Goal: Task Accomplishment & Management: Use online tool/utility

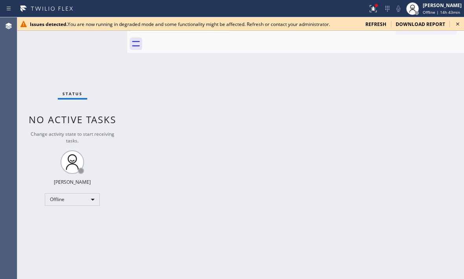
click at [456, 23] on icon at bounding box center [457, 23] width 9 height 9
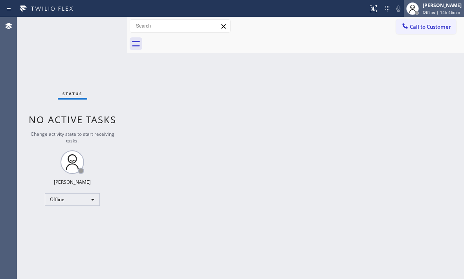
click at [423, 11] on span "Offline | 14h 46min" at bounding box center [441, 11] width 37 height 5
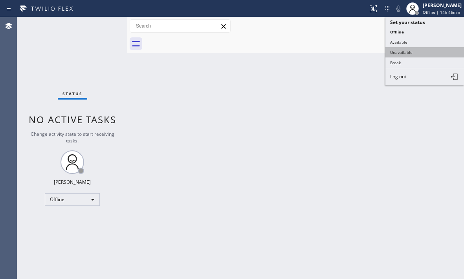
click at [400, 50] on button "Unavailable" at bounding box center [424, 52] width 79 height 10
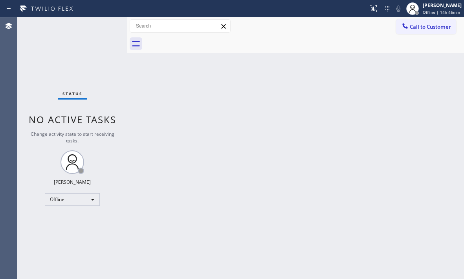
click at [329, 72] on div "Back to Dashboard Change Sender ID Customers Technicians Select a contact Outbo…" at bounding box center [295, 147] width 337 height 261
click at [413, 95] on div "Back to Dashboard Change Sender ID Customers Technicians Select a contact Outbo…" at bounding box center [295, 147] width 337 height 261
click at [84, 196] on div "Unavailable" at bounding box center [72, 199] width 55 height 13
click at [79, 218] on li "Available" at bounding box center [71, 219] width 53 height 9
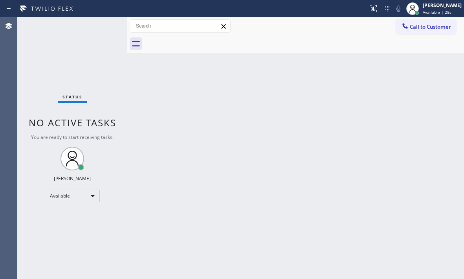
click at [106, 26] on div "Status No active tasks You are ready to start receiving tasks. [PERSON_NAME] Av…" at bounding box center [72, 147] width 110 height 261
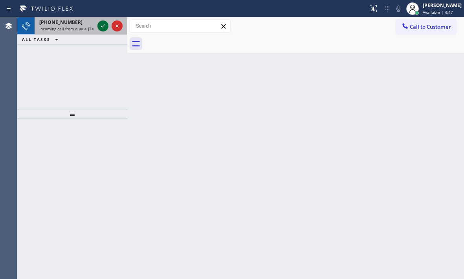
click at [104, 24] on icon at bounding box center [102, 25] width 9 height 9
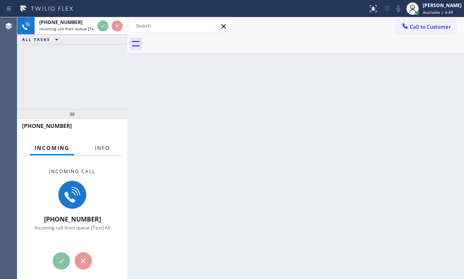
click at [109, 149] on span "Info" at bounding box center [102, 147] width 15 height 7
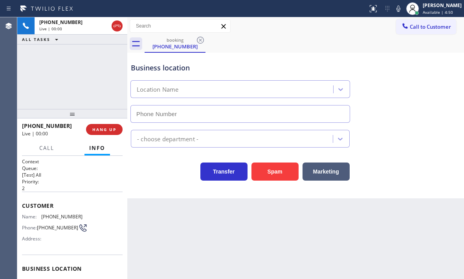
type input "(470) 785-8201"
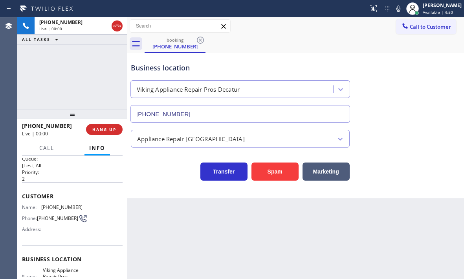
scroll to position [39, 0]
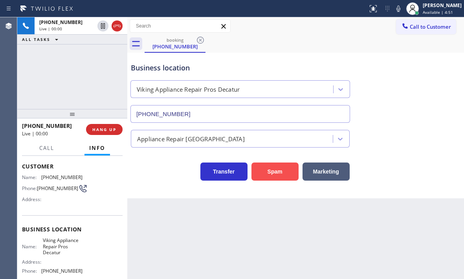
click at [268, 172] on button "Spam" at bounding box center [274, 171] width 47 height 18
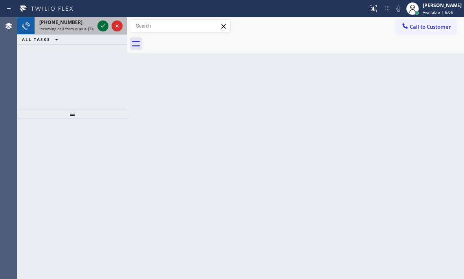
click at [105, 29] on icon at bounding box center [102, 25] width 9 height 9
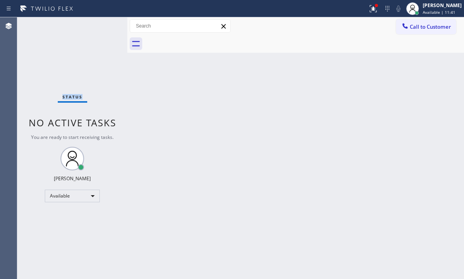
click at [62, 39] on div "Status No active tasks You are ready to start receiving tasks. [PERSON_NAME] Av…" at bounding box center [72, 147] width 110 height 261
click at [76, 38] on div "Status No active tasks You are ready to start receiving tasks. [PERSON_NAME] Av…" at bounding box center [72, 147] width 110 height 261
click at [97, 25] on div "Status No active tasks You are ready to start receiving tasks. [PERSON_NAME] Av…" at bounding box center [72, 147] width 110 height 261
click at [98, 21] on div "Status No active tasks You are ready to start receiving tasks. [PERSON_NAME] Av…" at bounding box center [72, 147] width 110 height 261
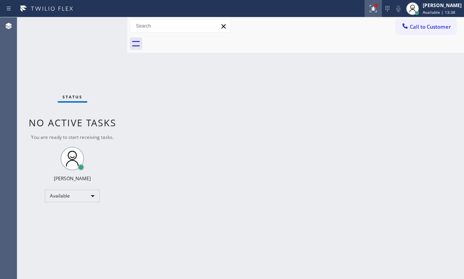
click at [370, 11] on icon at bounding box center [373, 8] width 7 height 7
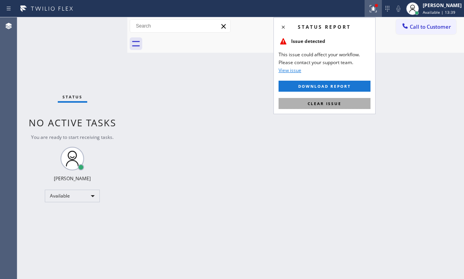
click at [337, 104] on span "Clear issue" at bounding box center [325, 103] width 34 height 5
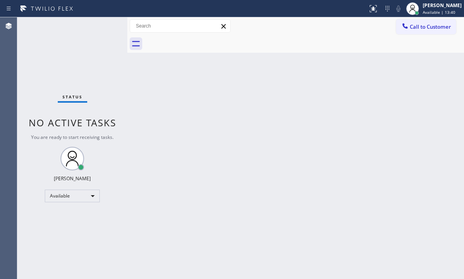
click at [99, 24] on div "Status No active tasks You are ready to start receiving tasks. [PERSON_NAME] Av…" at bounding box center [72, 147] width 110 height 261
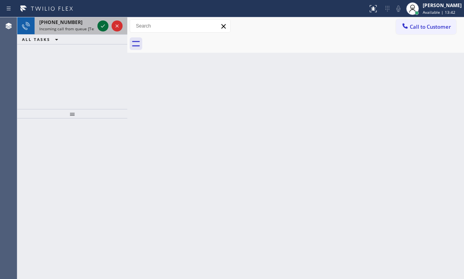
click at [101, 25] on icon at bounding box center [102, 25] width 9 height 9
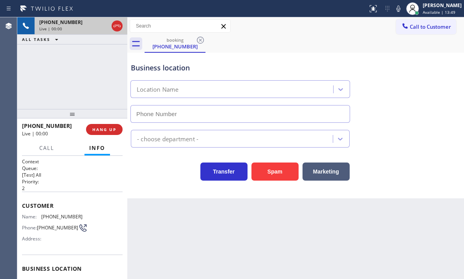
type input "(805) 600-9059"
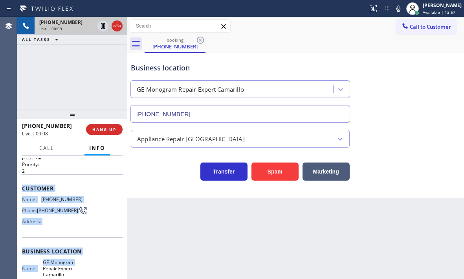
scroll to position [79, 0]
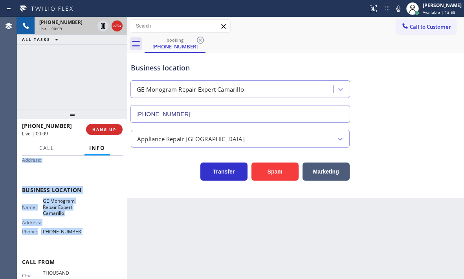
drag, startPoint x: 22, startPoint y: 204, endPoint x: 77, endPoint y: 236, distance: 63.7
click at [77, 236] on div "Context Queue: [Test] All Priority: 2 Customer Name: (805) 630-2234 Phone: (805…" at bounding box center [72, 195] width 101 height 233
copy div "Customer Name: (805) 630-2234 Phone: (805) 630-2234 Address: Business location …"
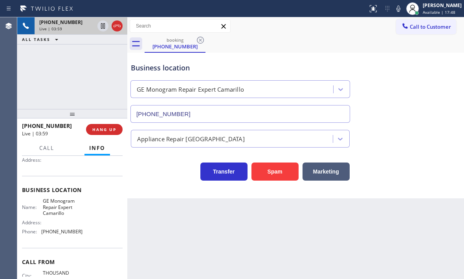
click at [308, 43] on div "booking (805) 630-2234" at bounding box center [304, 44] width 319 height 18
click at [118, 29] on icon at bounding box center [116, 25] width 9 height 9
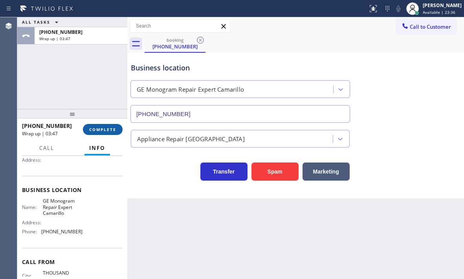
click at [103, 129] on span "COMPLETE" at bounding box center [102, 128] width 27 height 5
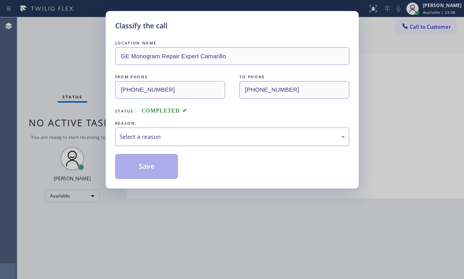
click at [150, 134] on div "Select a reason" at bounding box center [231, 136] width 225 height 9
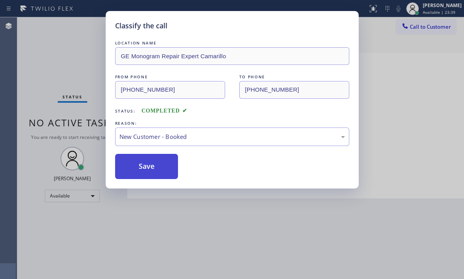
click at [137, 163] on button "Save" at bounding box center [146, 166] width 63 height 25
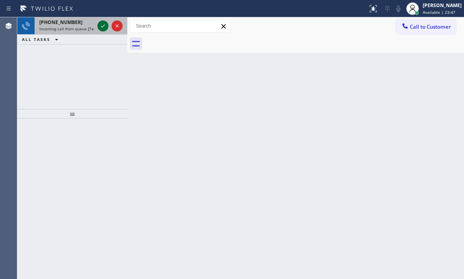
click at [98, 24] on icon at bounding box center [102, 25] width 9 height 9
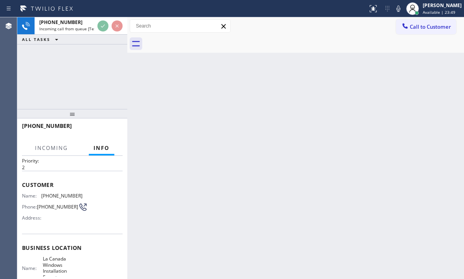
scroll to position [39, 0]
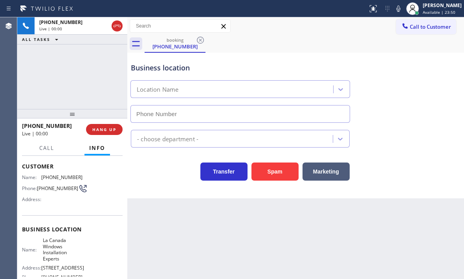
type input "(818) 275-5752"
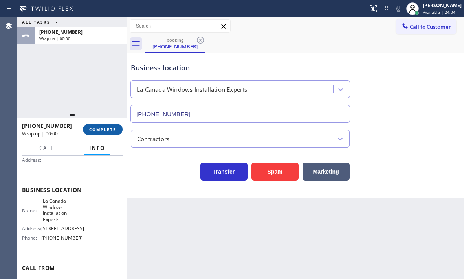
click at [108, 130] on span "COMPLETE" at bounding box center [102, 128] width 27 height 5
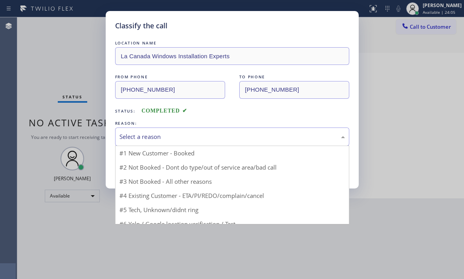
click at [211, 137] on div "Select a reason" at bounding box center [231, 136] width 225 height 9
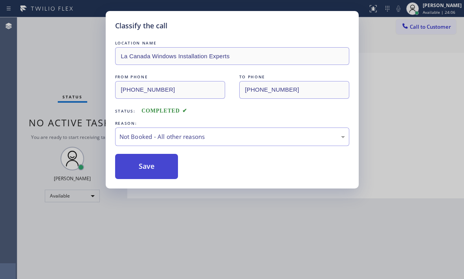
click at [133, 169] on button "Save" at bounding box center [146, 166] width 63 height 25
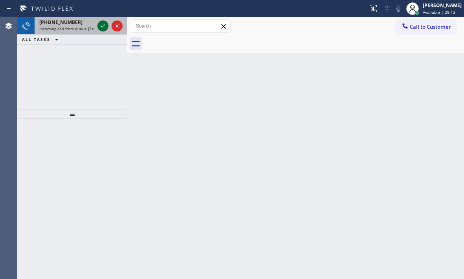
click at [104, 26] on icon at bounding box center [103, 25] width 4 height 3
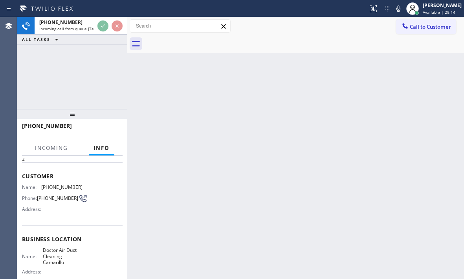
scroll to position [79, 0]
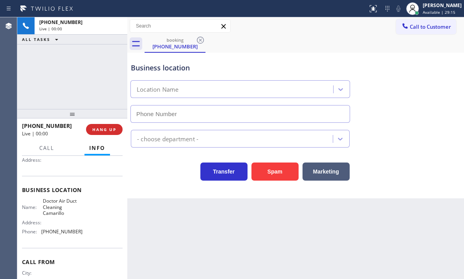
type input "(805) 549-5717"
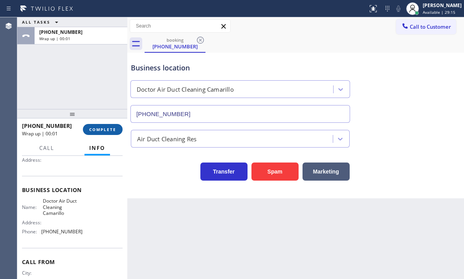
click at [104, 128] on span "COMPLETE" at bounding box center [102, 128] width 27 height 5
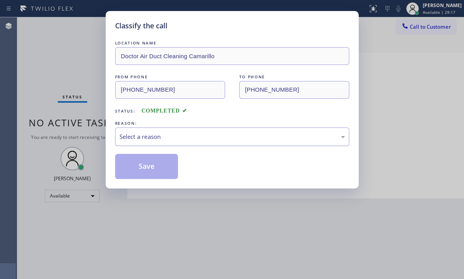
click at [183, 132] on div "Select a reason" at bounding box center [231, 136] width 225 height 9
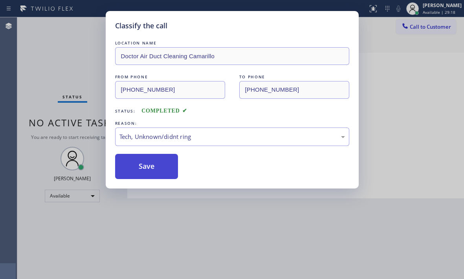
click at [136, 163] on button "Save" at bounding box center [146, 166] width 63 height 25
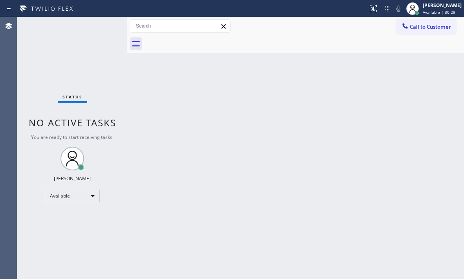
click at [103, 29] on div "Status No active tasks You are ready to start receiving tasks. [PERSON_NAME] Av…" at bounding box center [72, 147] width 110 height 261
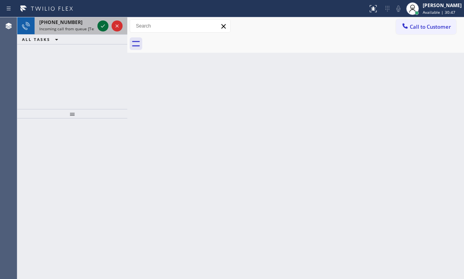
click at [105, 24] on icon at bounding box center [102, 25] width 9 height 9
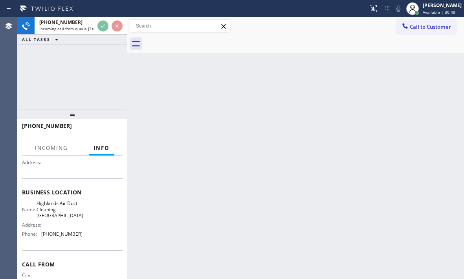
scroll to position [79, 0]
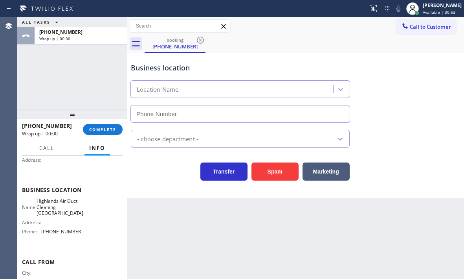
type input "(714) 598-0983"
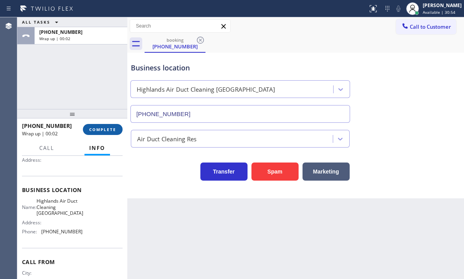
click at [109, 133] on button "COMPLETE" at bounding box center [103, 129] width 40 height 11
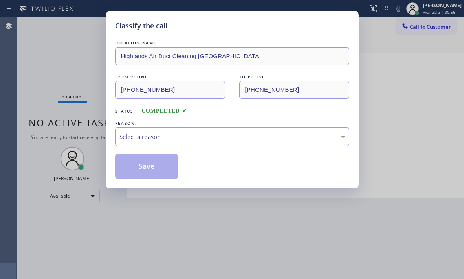
click at [147, 136] on div "Select a reason" at bounding box center [231, 136] width 225 height 9
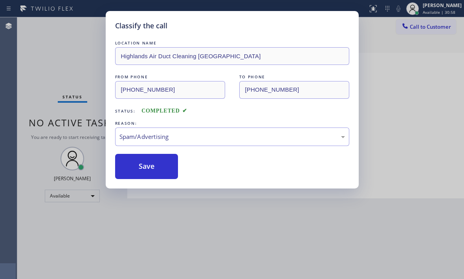
click at [149, 179] on div "Classify the call LOCATION NAME Highlands Air Duct Cleaning Anaheim FROM PHONE …" at bounding box center [232, 99] width 253 height 177
click at [154, 166] on button "Save" at bounding box center [146, 166] width 63 height 25
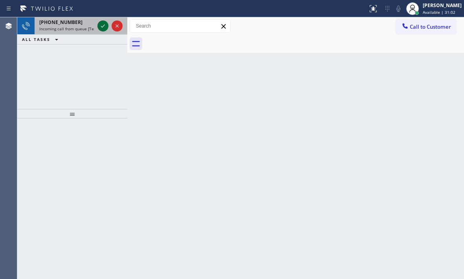
click at [101, 24] on icon at bounding box center [102, 25] width 9 height 9
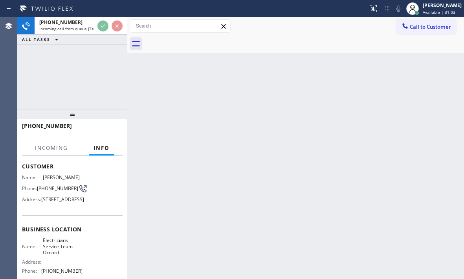
scroll to position [79, 0]
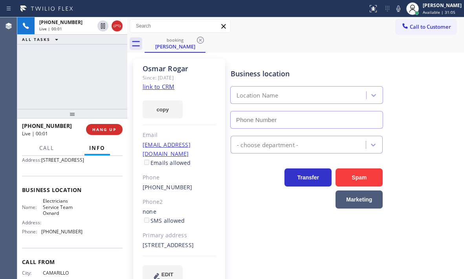
type input "(805) 600-5518"
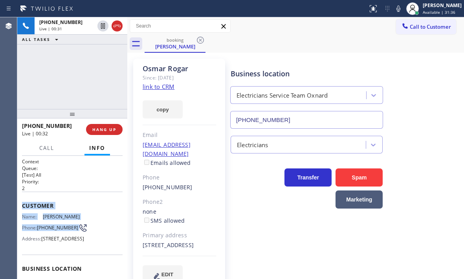
scroll to position [39, 0]
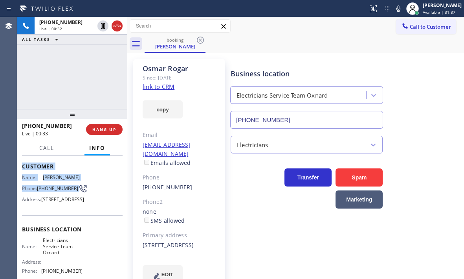
drag, startPoint x: 22, startPoint y: 203, endPoint x: 83, endPoint y: 220, distance: 63.5
click at [83, 215] on div "Customer Name: Osmar Rogar Phone: (805) 389-0288 Address: 1555 W 5th St, Oxnard…" at bounding box center [72, 183] width 101 height 63
click at [81, 181] on div "Name: Osmar Rogar Phone: (805) 389-0288 Address: 1555 W 5th St, Oxnard, CA 93030" at bounding box center [72, 189] width 101 height 31
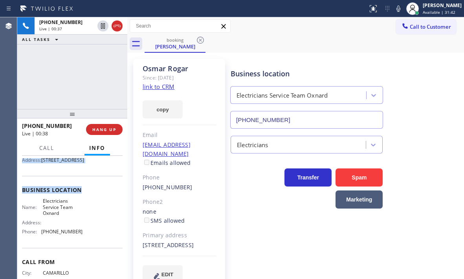
scroll to position [118, 0]
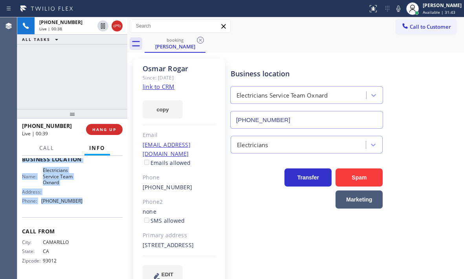
drag, startPoint x: 22, startPoint y: 167, endPoint x: 84, endPoint y: 205, distance: 73.0
click at [84, 205] on div "Context Queue: [Test] All Priority: 2 Customer Name: Osmar Rogar Phone: (805) 3…" at bounding box center [72, 217] width 110 height 123
copy div "Customer Name: Osmar Rogar Phone: (805) 389-0288 Address: 1555 W 5th St, Oxnard…"
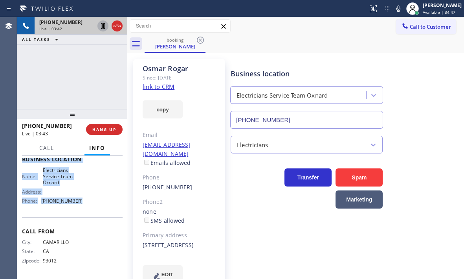
click at [101, 27] on icon at bounding box center [103, 25] width 4 height 5
click at [104, 26] on icon at bounding box center [102, 25] width 9 height 9
click at [119, 27] on icon at bounding box center [116, 25] width 9 height 9
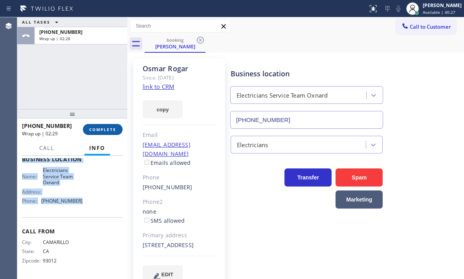
click at [108, 134] on button "COMPLETE" at bounding box center [103, 129] width 40 height 11
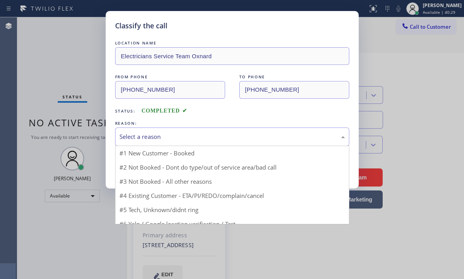
click at [233, 137] on div "Select a reason" at bounding box center [231, 136] width 225 height 9
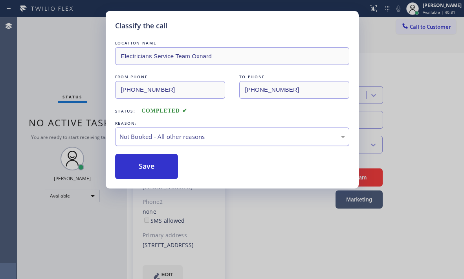
click at [201, 138] on div "Not Booked - All other reasons" at bounding box center [231, 136] width 225 height 9
click at [144, 166] on button "Save" at bounding box center [146, 166] width 63 height 25
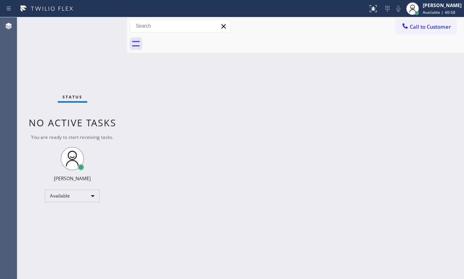
click at [103, 28] on div "Status No active tasks You are ready to start receiving tasks. [PERSON_NAME] Av…" at bounding box center [72, 147] width 110 height 261
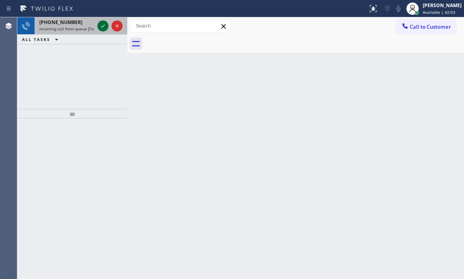
click at [104, 24] on icon at bounding box center [102, 25] width 9 height 9
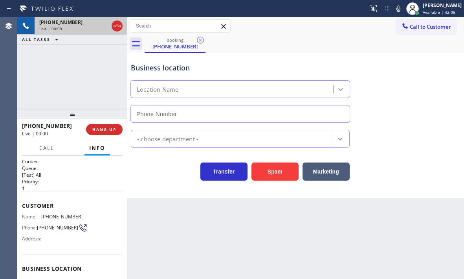
type input "(346) 489-5361"
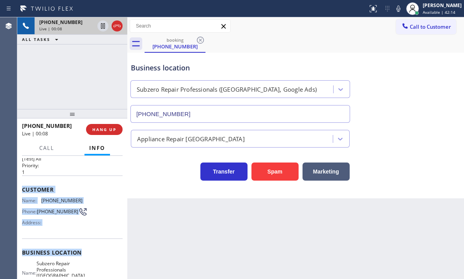
scroll to position [79, 0]
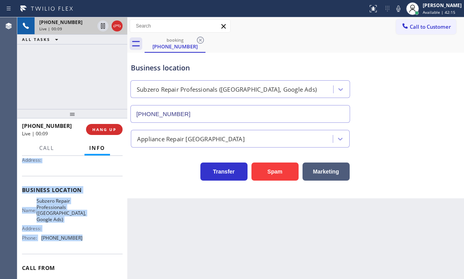
drag, startPoint x: 22, startPoint y: 202, endPoint x: 84, endPoint y: 242, distance: 73.1
click at [84, 242] on div "Context Queue: [Test] All Priority: 1 Customer Name: (713) 202-0429 Phone: (713…" at bounding box center [72, 195] width 101 height 233
copy div "Customer Name: (713) 202-0429 Phone: (713) 202-0429 Address: Business location …"
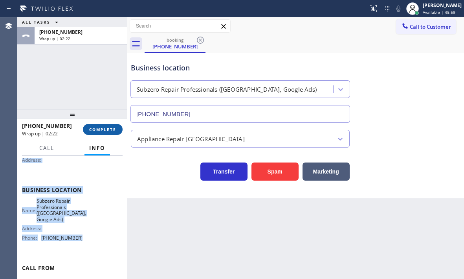
click at [107, 128] on span "COMPLETE" at bounding box center [102, 128] width 27 height 5
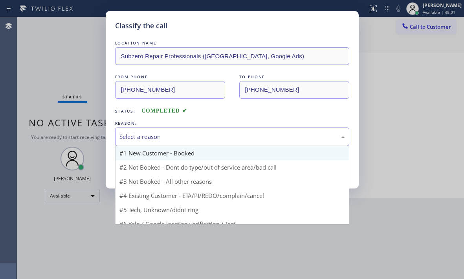
drag, startPoint x: 168, startPoint y: 135, endPoint x: 157, endPoint y: 147, distance: 15.8
click at [168, 135] on div "Select a reason" at bounding box center [231, 136] width 225 height 9
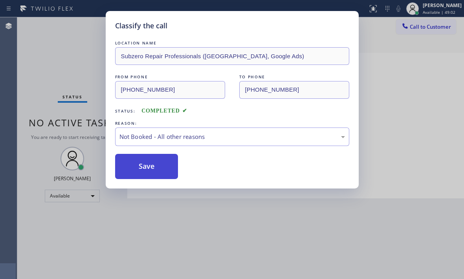
click at [134, 168] on button "Save" at bounding box center [146, 166] width 63 height 25
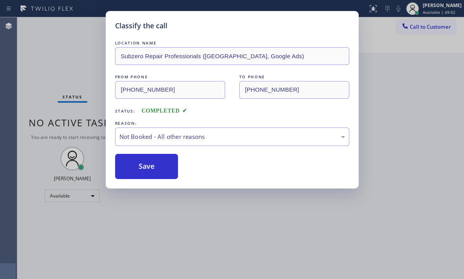
click at [374, 74] on div "Classify the call LOCATION NAME Subzero Repair Professionals (Houston, Google A…" at bounding box center [232, 139] width 464 height 279
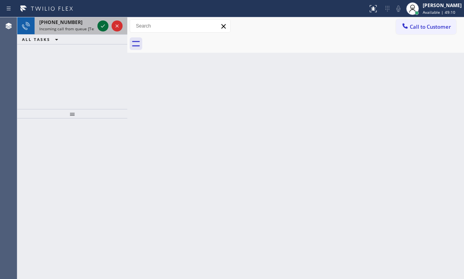
click at [105, 29] on icon at bounding box center [102, 25] width 9 height 9
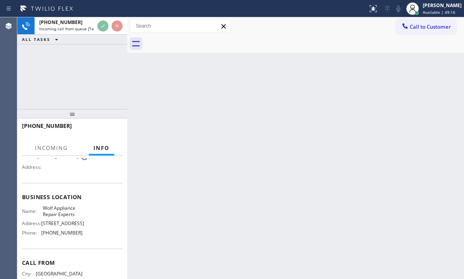
scroll to position [112, 0]
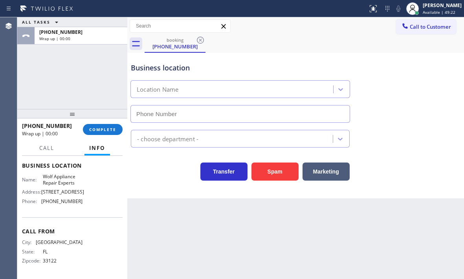
type input "(305) 747-7090"
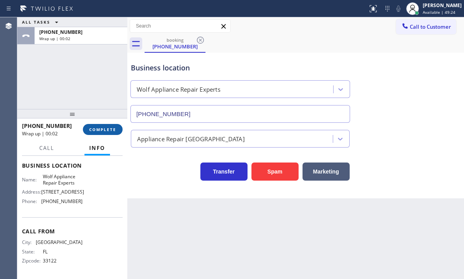
click at [119, 128] on button "COMPLETE" at bounding box center [103, 129] width 40 height 11
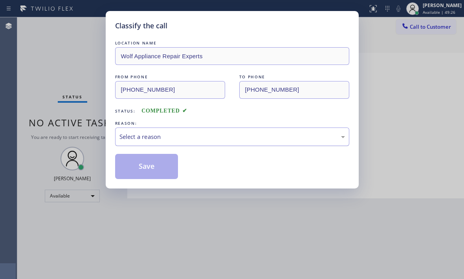
click at [187, 136] on div "Select a reason" at bounding box center [231, 136] width 225 height 9
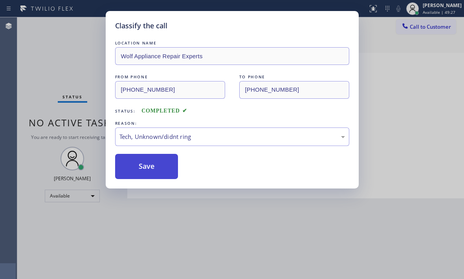
click at [141, 169] on button "Save" at bounding box center [146, 166] width 63 height 25
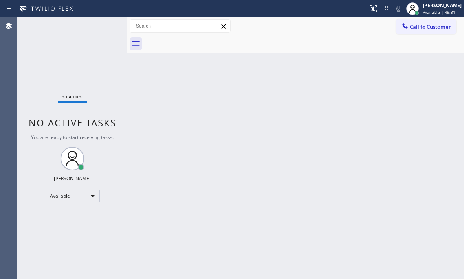
click at [315, 154] on div "Back to Dashboard Change Sender ID Customers Technicians Select a contact Outbo…" at bounding box center [295, 147] width 337 height 261
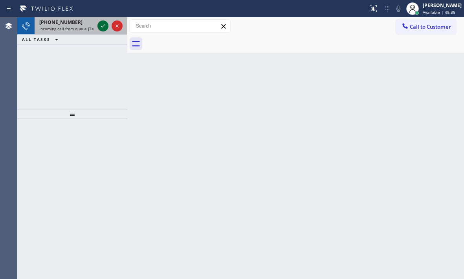
click at [103, 24] on icon at bounding box center [102, 25] width 9 height 9
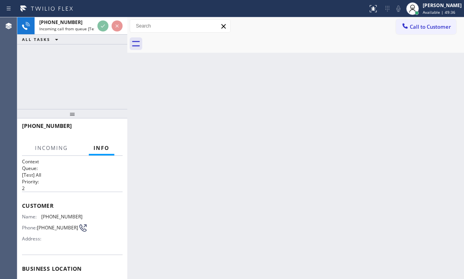
scroll to position [10, 0]
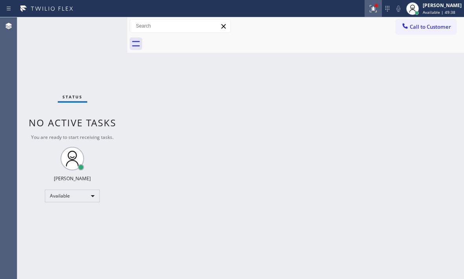
click at [371, 9] on icon at bounding box center [373, 7] width 5 height 3
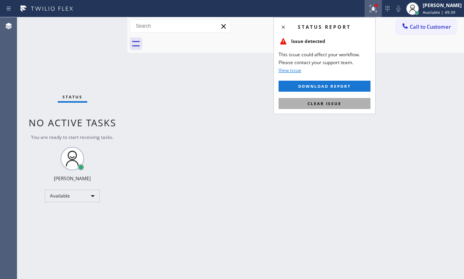
click at [333, 101] on span "Clear issue" at bounding box center [325, 103] width 34 height 5
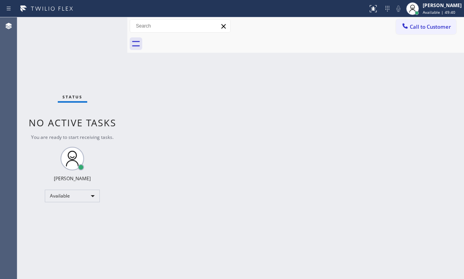
click at [105, 28] on div "Status No active tasks You are ready to start receiving tasks. [PERSON_NAME] Av…" at bounding box center [72, 147] width 110 height 261
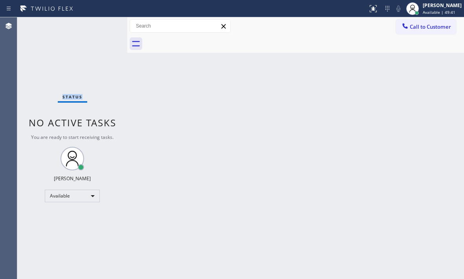
click at [105, 28] on div "Status No active tasks You are ready to start receiving tasks. [PERSON_NAME] Av…" at bounding box center [72, 147] width 110 height 261
click at [96, 26] on div "Status No active tasks You are ready to start receiving tasks. [PERSON_NAME] Av…" at bounding box center [72, 147] width 110 height 261
click at [102, 26] on div "Status No active tasks You are ready to start receiving tasks. [PERSON_NAME] Av…" at bounding box center [72, 147] width 110 height 261
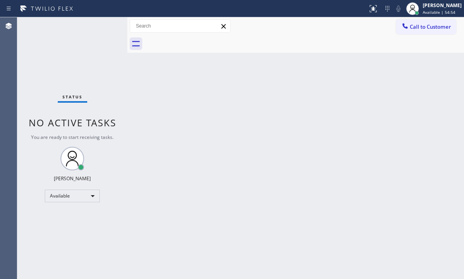
click at [102, 26] on div "Status No active tasks You are ready to start receiving tasks. [PERSON_NAME] Av…" at bounding box center [72, 147] width 110 height 261
drag, startPoint x: 102, startPoint y: 26, endPoint x: 108, endPoint y: 39, distance: 13.7
click at [103, 27] on div "Status No active tasks You are ready to start receiving tasks. [PERSON_NAME] Av…" at bounding box center [72, 147] width 110 height 261
click at [100, 29] on div "Status No active tasks You are ready to start receiving tasks. [PERSON_NAME] Av…" at bounding box center [72, 147] width 110 height 261
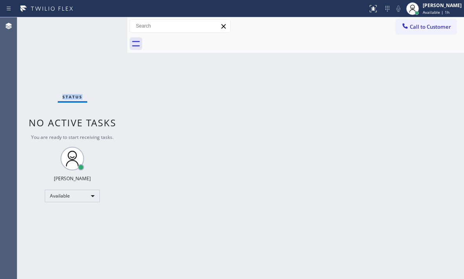
click at [100, 29] on div "Status No active tasks You are ready to start receiving tasks. [PERSON_NAME] Av…" at bounding box center [72, 147] width 110 height 261
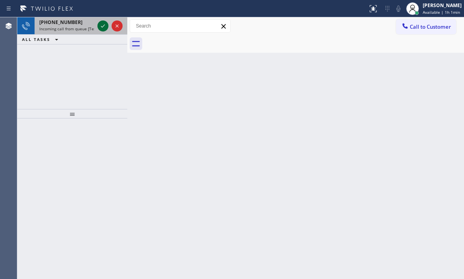
click at [104, 24] on icon at bounding box center [102, 25] width 9 height 9
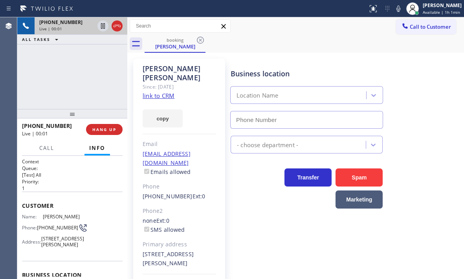
type input "(888) 859-4448"
click at [103, 26] on icon at bounding box center [103, 25] width 4 height 5
click at [103, 24] on icon at bounding box center [102, 25] width 5 height 5
click at [104, 130] on span "HANG UP" at bounding box center [104, 128] width 24 height 5
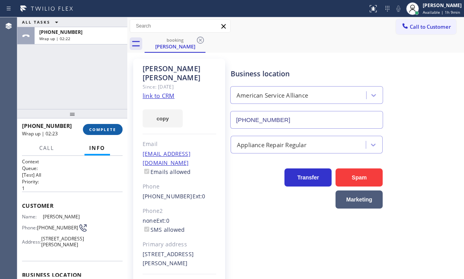
click at [110, 130] on span "COMPLETE" at bounding box center [102, 128] width 27 height 5
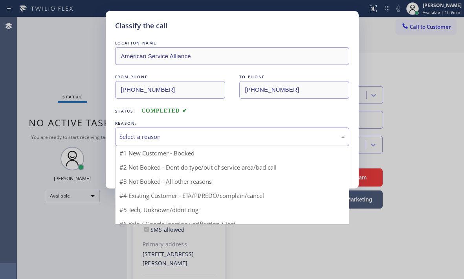
click at [189, 129] on div "Select a reason" at bounding box center [232, 136] width 234 height 18
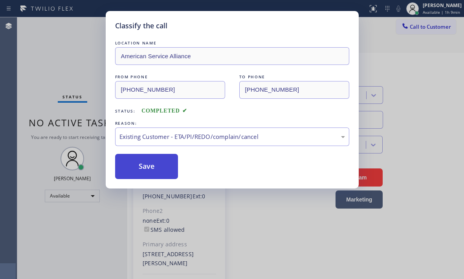
click at [153, 165] on button "Save" at bounding box center [146, 166] width 63 height 25
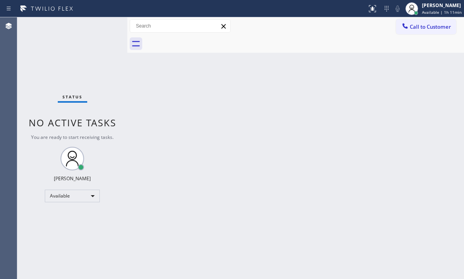
click at [103, 26] on div "Status No active tasks You are ready to start receiving tasks. [PERSON_NAME] Av…" at bounding box center [72, 147] width 110 height 261
click at [101, 27] on div "Status No active tasks You are ready to start receiving tasks. [PERSON_NAME] Av…" at bounding box center [72, 147] width 110 height 261
click at [100, 30] on div "Status No active tasks You are ready to start receiving tasks. [PERSON_NAME] Av…" at bounding box center [72, 147] width 110 height 261
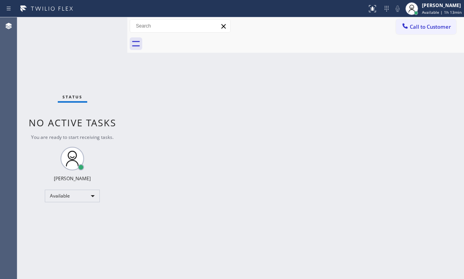
click at [100, 30] on div "Status No active tasks You are ready to start receiving tasks. [PERSON_NAME] Av…" at bounding box center [72, 147] width 110 height 261
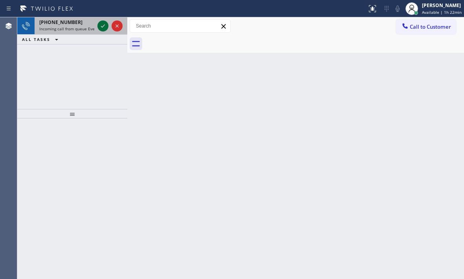
click at [101, 26] on icon at bounding box center [102, 25] width 9 height 9
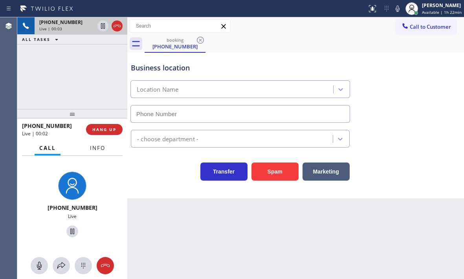
click at [93, 152] on button "Info" at bounding box center [97, 147] width 25 height 15
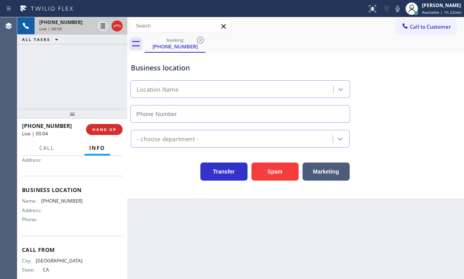
scroll to position [100, 0]
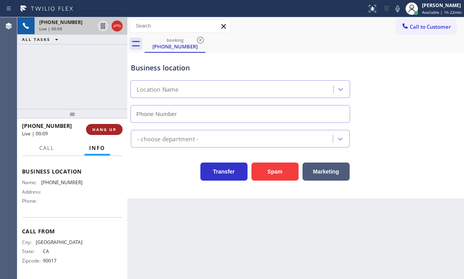
click at [110, 128] on span "HANG UP" at bounding box center [104, 128] width 24 height 5
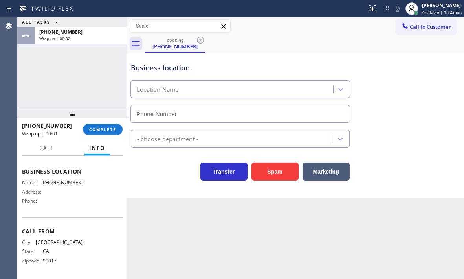
click at [101, 135] on div "[PHONE_NUMBER] Wrap up | 00:01 COMPLETE" at bounding box center [72, 129] width 101 height 20
click at [103, 129] on span "COMPLETE" at bounding box center [102, 128] width 27 height 5
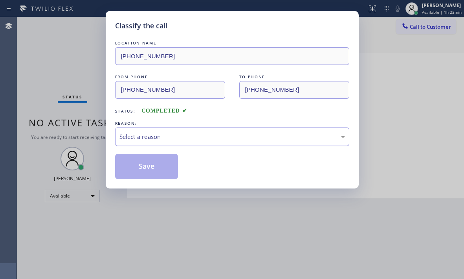
click at [181, 139] on div "Select a reason" at bounding box center [231, 136] width 225 height 9
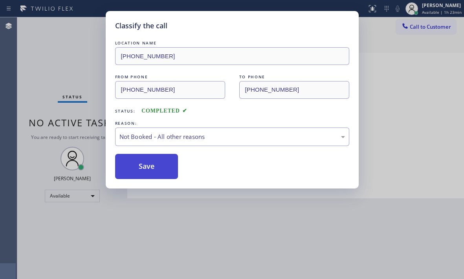
click at [148, 166] on button "Save" at bounding box center [146, 166] width 63 height 25
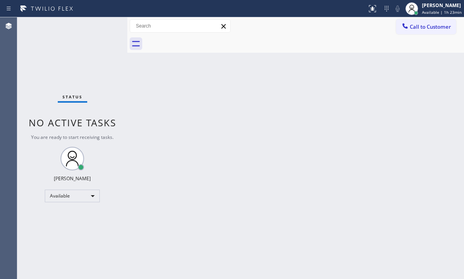
click at [403, 96] on div "Back to Dashboard Change Sender ID Customers Technicians Select a contact Outbo…" at bounding box center [295, 147] width 337 height 261
click at [85, 199] on div "Available" at bounding box center [72, 195] width 55 height 13
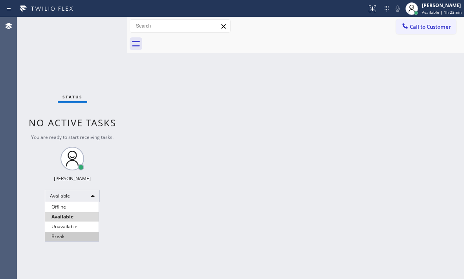
click at [66, 235] on li "Break" at bounding box center [71, 235] width 53 height 9
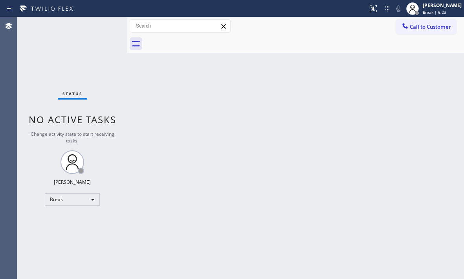
click at [67, 59] on div "Status No active tasks Change activity state to start receiving tasks. [PERSON_…" at bounding box center [72, 147] width 110 height 261
click at [424, 9] on div "[PERSON_NAME] Break | 6:26" at bounding box center [442, 9] width 43 height 14
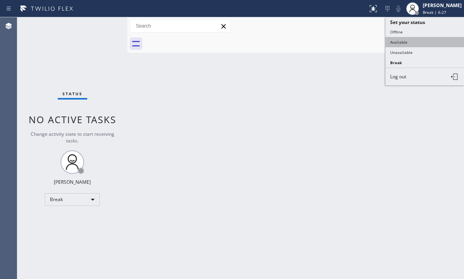
click at [409, 43] on button "Available" at bounding box center [424, 42] width 79 height 10
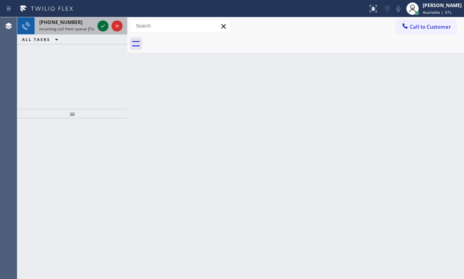
click at [100, 26] on icon at bounding box center [102, 25] width 9 height 9
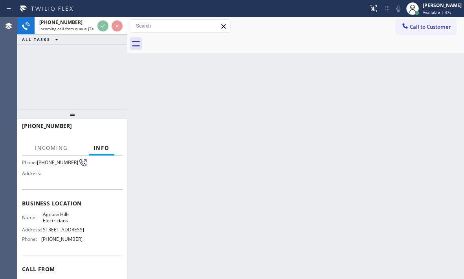
scroll to position [79, 0]
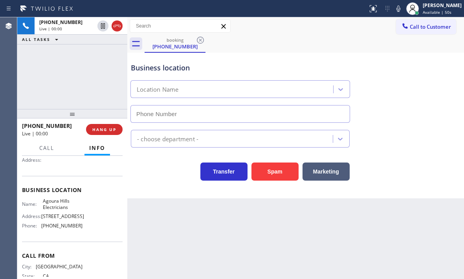
type input "[PHONE_NUMBER]"
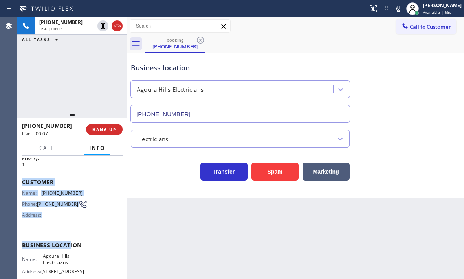
scroll to position [112, 0]
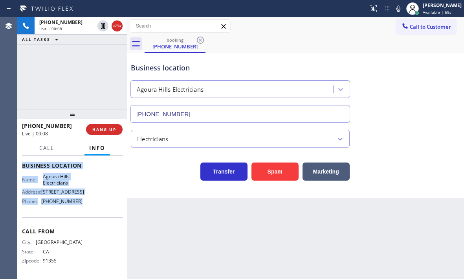
drag, startPoint x: 22, startPoint y: 203, endPoint x: 99, endPoint y: 214, distance: 77.1
click at [99, 214] on div "Context Queue: [Test] All Priority: 1 Customer Name: [PHONE_NUMBER] Phone: [PHO…" at bounding box center [72, 165] width 101 height 221
copy div "Customer Name: [PHONE_NUMBER] Phone: [PHONE_NUMBER] Address: Business location …"
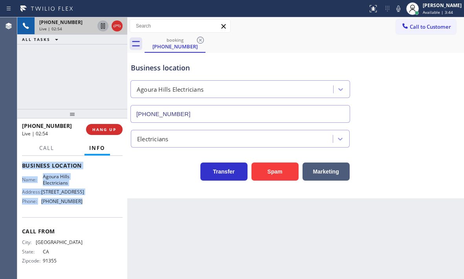
click at [103, 28] on icon at bounding box center [102, 25] width 9 height 9
click at [102, 28] on icon at bounding box center [102, 25] width 5 height 5
click at [120, 28] on icon at bounding box center [116, 25] width 9 height 9
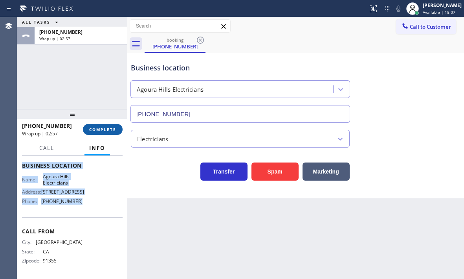
click at [111, 126] on span "COMPLETE" at bounding box center [102, 128] width 27 height 5
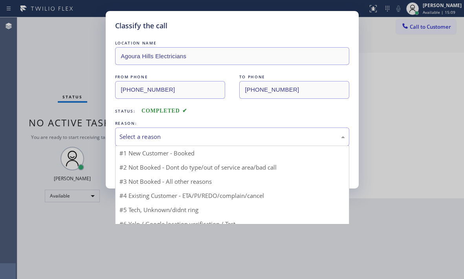
click at [202, 139] on div "Select a reason" at bounding box center [231, 136] width 225 height 9
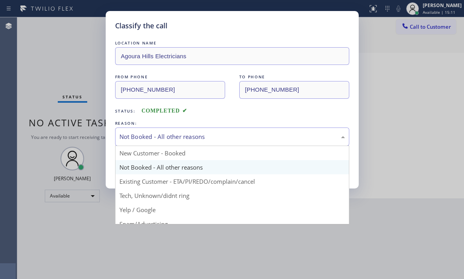
click at [192, 139] on div "Not Booked - All other reasons" at bounding box center [231, 136] width 225 height 9
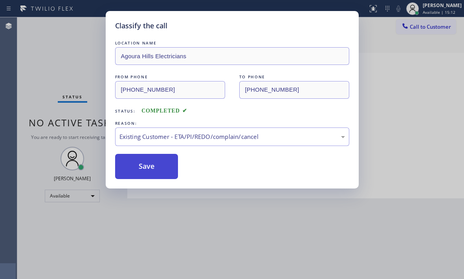
click at [135, 169] on button "Save" at bounding box center [146, 166] width 63 height 25
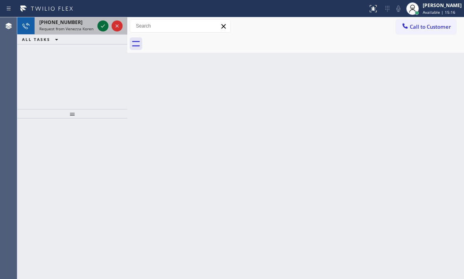
click at [101, 27] on icon at bounding box center [102, 25] width 9 height 9
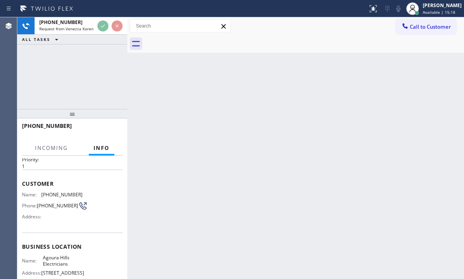
scroll to position [39, 0]
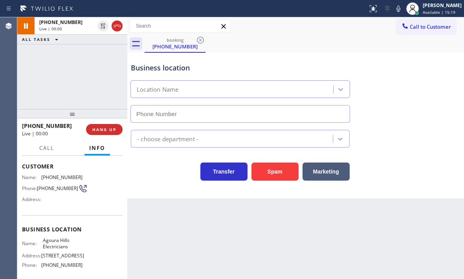
type input "[PHONE_NUMBER]"
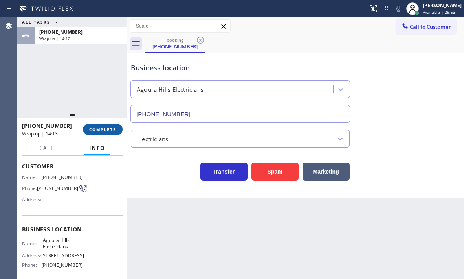
click at [95, 130] on span "COMPLETE" at bounding box center [102, 128] width 27 height 5
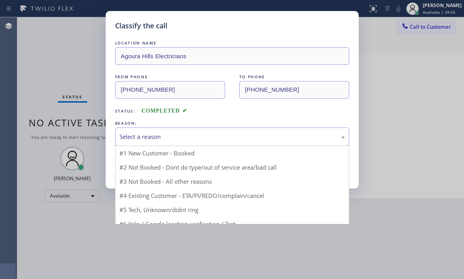
drag, startPoint x: 297, startPoint y: 137, endPoint x: 293, endPoint y: 139, distance: 4.2
click at [296, 138] on div "Select a reason" at bounding box center [231, 136] width 225 height 9
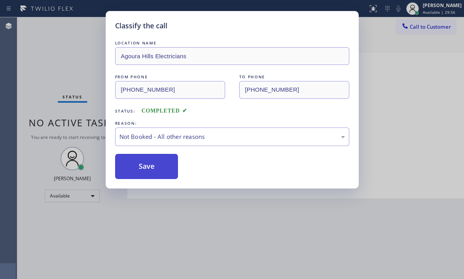
click at [141, 168] on button "Save" at bounding box center [146, 166] width 63 height 25
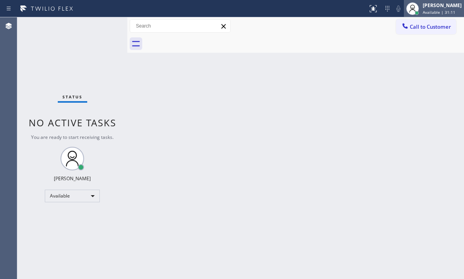
click at [423, 13] on span "Available | 31:11" at bounding box center [439, 11] width 33 height 5
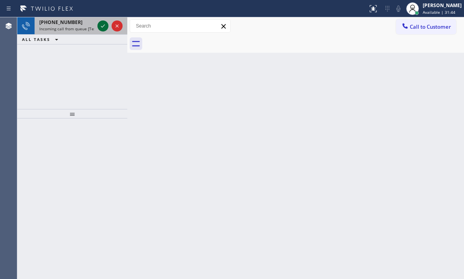
click at [101, 27] on icon at bounding box center [102, 25] width 9 height 9
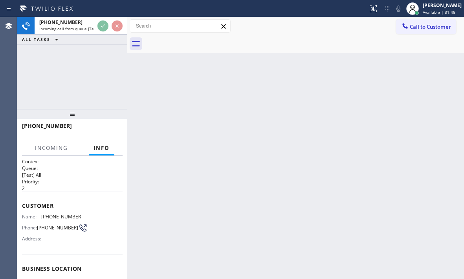
scroll to position [106, 0]
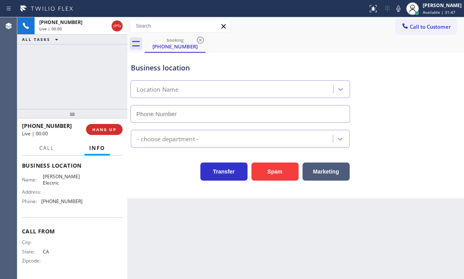
type input "[PHONE_NUMBER]"
click at [108, 126] on span "HANG UP" at bounding box center [104, 128] width 24 height 5
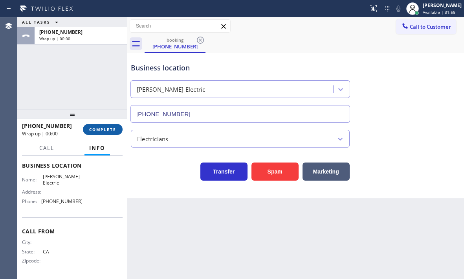
click at [110, 128] on span "COMPLETE" at bounding box center [102, 128] width 27 height 5
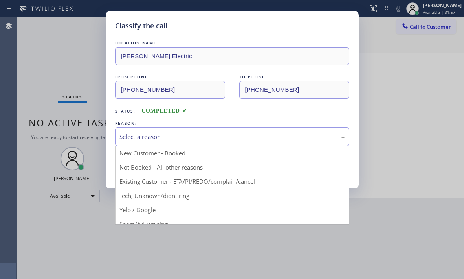
click at [174, 141] on div "Select a reason" at bounding box center [232, 136] width 234 height 18
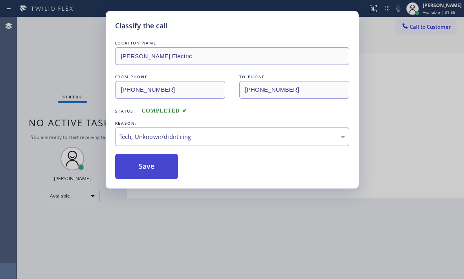
click at [158, 173] on button "Save" at bounding box center [146, 166] width 63 height 25
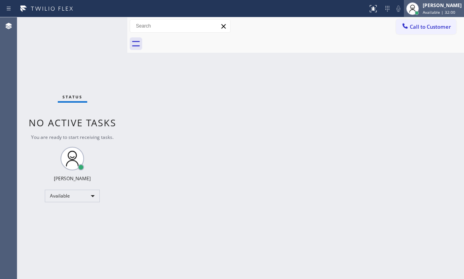
click at [433, 9] on div "[PERSON_NAME] Available | 32:00" at bounding box center [442, 9] width 43 height 14
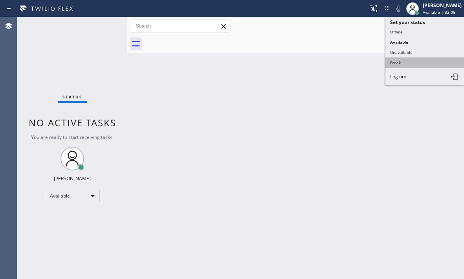
click at [405, 62] on button "Break" at bounding box center [424, 62] width 79 height 10
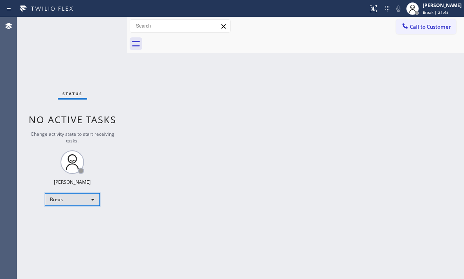
click at [72, 201] on div "Break" at bounding box center [72, 199] width 55 height 13
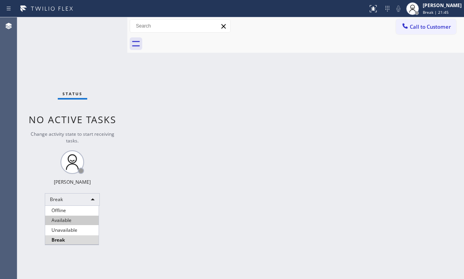
click at [72, 220] on li "Available" at bounding box center [71, 219] width 53 height 9
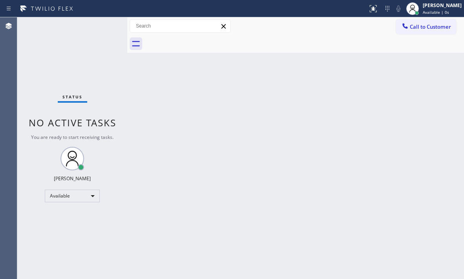
click at [49, 60] on div "Status No active tasks You are ready to start receiving tasks. [PERSON_NAME] Av…" at bounding box center [72, 147] width 110 height 261
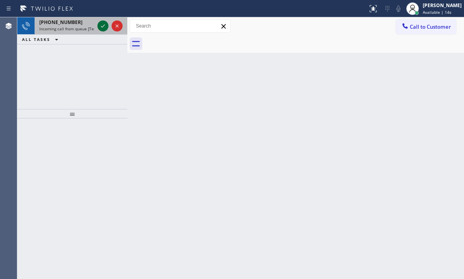
click at [97, 28] on div at bounding box center [102, 25] width 11 height 9
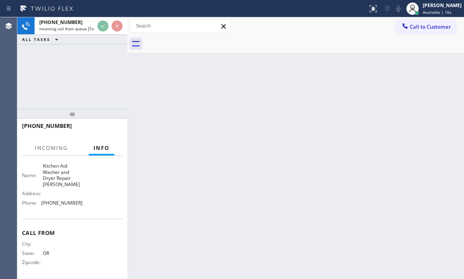
scroll to position [118, 0]
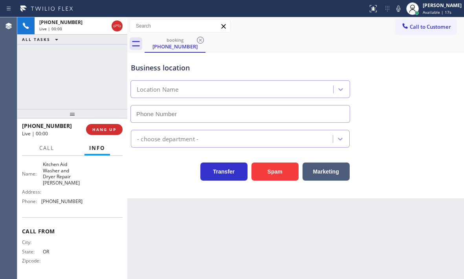
type input "[PHONE_NUMBER]"
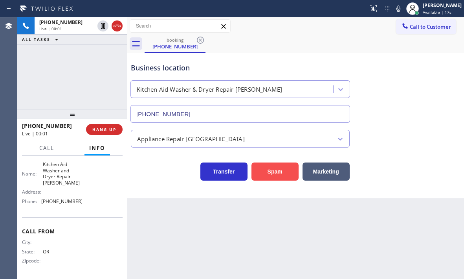
click at [279, 171] on button "Spam" at bounding box center [274, 171] width 47 height 18
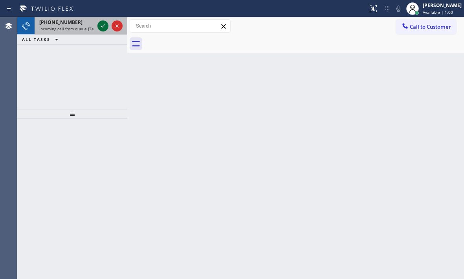
click at [99, 26] on icon at bounding box center [102, 25] width 9 height 9
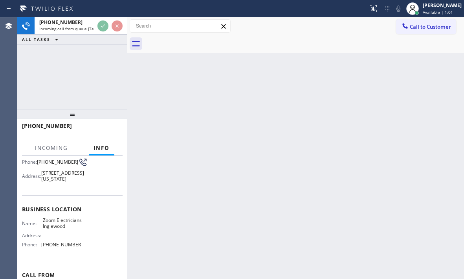
scroll to position [118, 0]
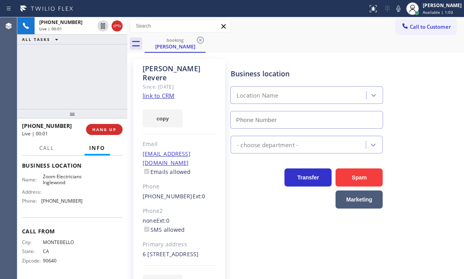
type input "[PHONE_NUMBER]"
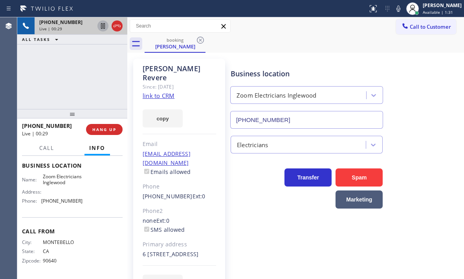
click at [102, 28] on icon at bounding box center [103, 25] width 4 height 5
click at [100, 27] on icon at bounding box center [102, 25] width 9 height 9
click at [47, 150] on span "Call" at bounding box center [46, 147] width 15 height 7
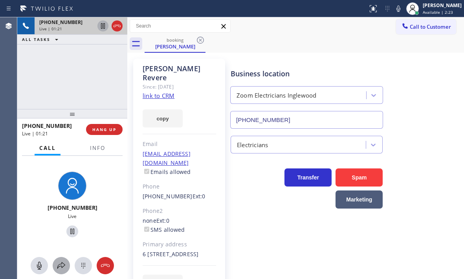
click at [60, 261] on icon at bounding box center [61, 264] width 9 height 9
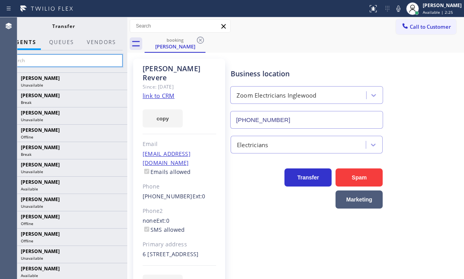
click at [70, 60] on input "text" at bounding box center [63, 60] width 118 height 13
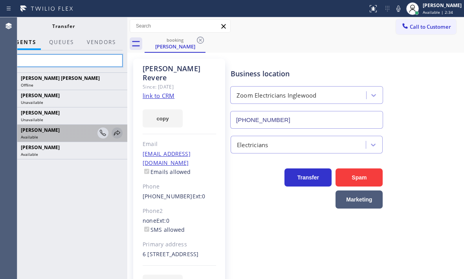
type input "jen"
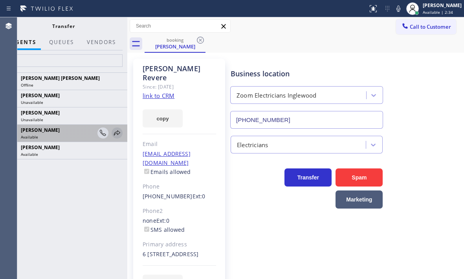
click at [119, 132] on icon at bounding box center [116, 132] width 9 height 9
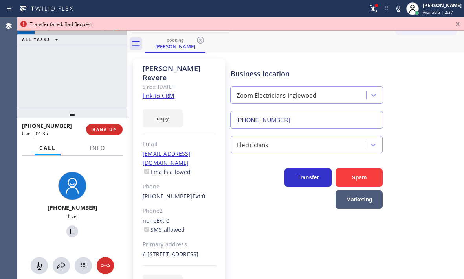
click at [96, 65] on div "[PHONE_NUMBER] Live | 01:35 ALL TASKS ALL TASKS ACTIVE TASKS TASKS IN WRAP UP" at bounding box center [72, 63] width 110 height 92
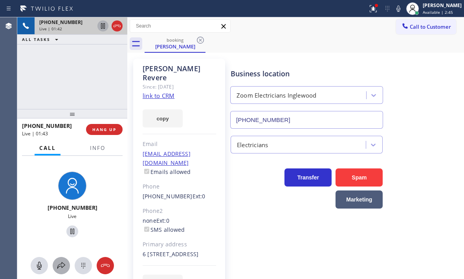
click at [61, 263] on icon at bounding box center [61, 264] width 9 height 9
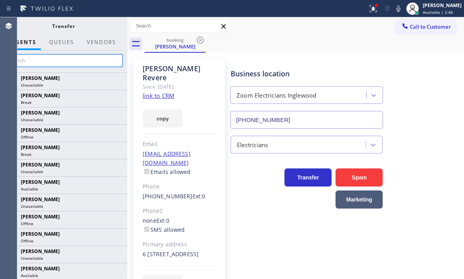
click at [68, 60] on input "text" at bounding box center [63, 60] width 118 height 13
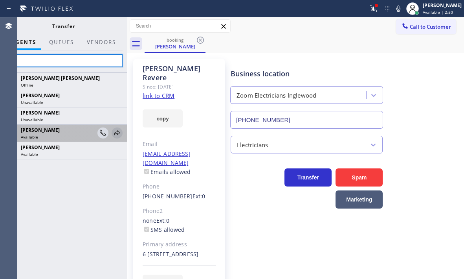
type input "jen"
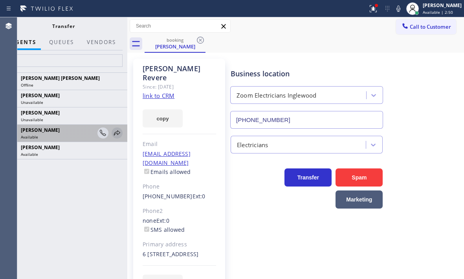
click at [115, 133] on icon at bounding box center [117, 132] width 6 height 5
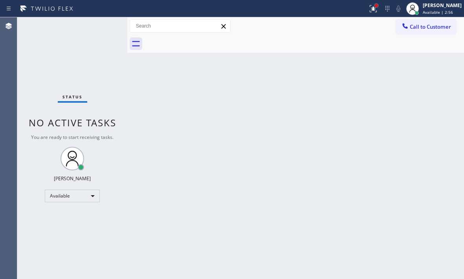
click at [375, 4] on div at bounding box center [376, 5] width 3 height 3
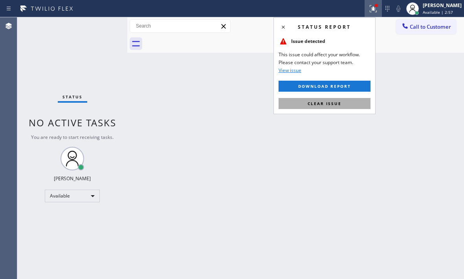
click at [332, 105] on span "Clear issue" at bounding box center [325, 103] width 34 height 5
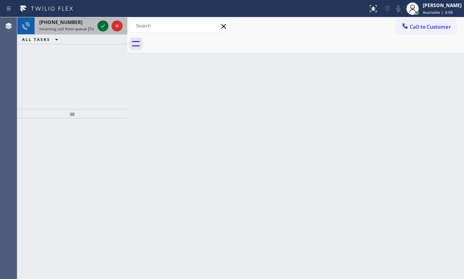
click at [104, 26] on icon at bounding box center [102, 25] width 9 height 9
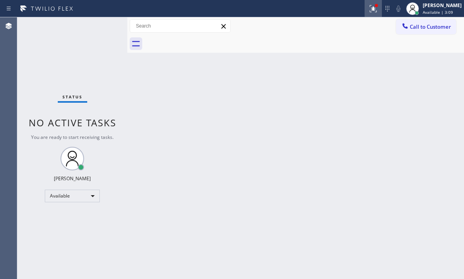
click at [368, 12] on icon at bounding box center [372, 8] width 9 height 9
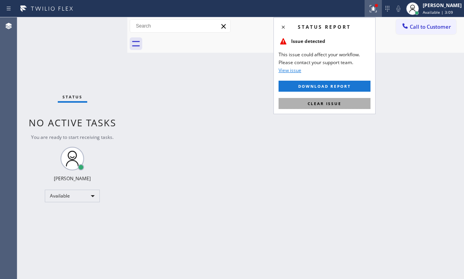
click at [343, 105] on button "Clear issue" at bounding box center [325, 103] width 92 height 11
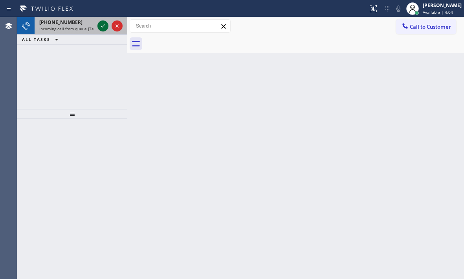
click at [103, 26] on icon at bounding box center [102, 25] width 9 height 9
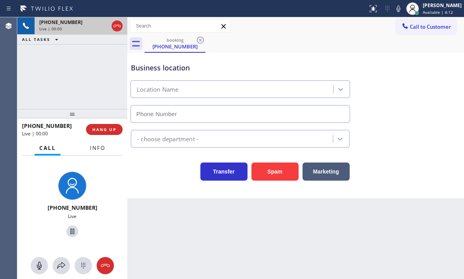
type input "[PHONE_NUMBER]"
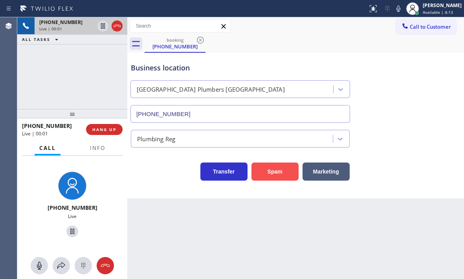
click at [265, 170] on button "Spam" at bounding box center [274, 171] width 47 height 18
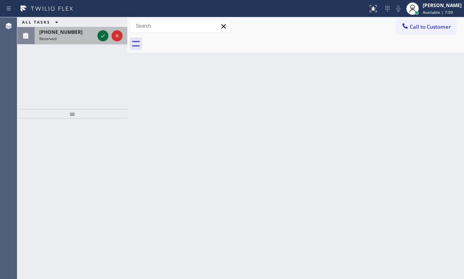
click at [102, 38] on icon at bounding box center [102, 35] width 9 height 9
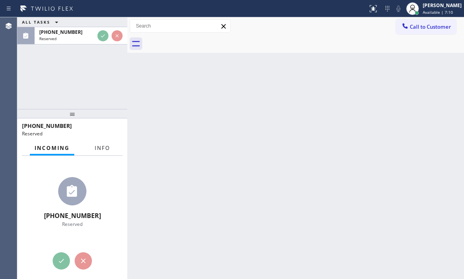
click at [104, 149] on div "Incoming Info" at bounding box center [72, 148] width 101 height 16
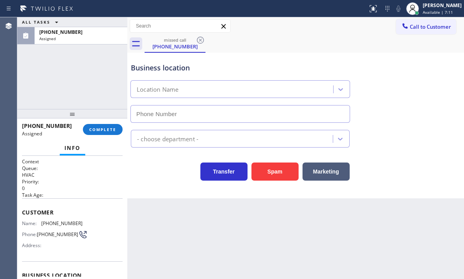
type input "[PHONE_NUMBER]"
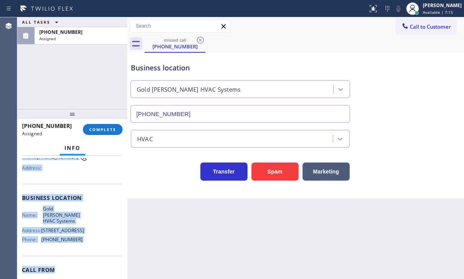
scroll to position [79, 0]
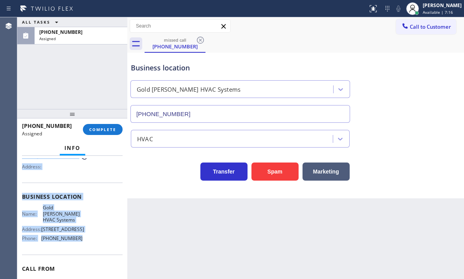
drag, startPoint x: 22, startPoint y: 211, endPoint x: 95, endPoint y: 247, distance: 81.7
click at [95, 247] on div "Context Queue: HVAC Priority: 0 Task Age: Customer Name: [PHONE_NUMBER] Phone: …" at bounding box center [72, 217] width 110 height 123
copy div "Customer Name: [PHONE_NUMBER] Phone: [PHONE_NUMBER] Address: Business location …"
click at [105, 126] on button "COMPLETE" at bounding box center [103, 129] width 40 height 11
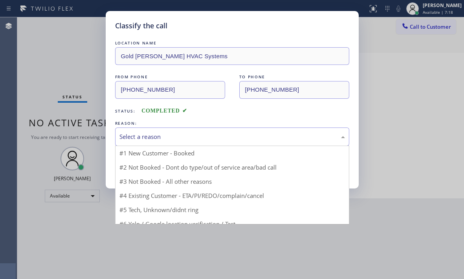
click at [194, 138] on div "Select a reason" at bounding box center [231, 136] width 225 height 9
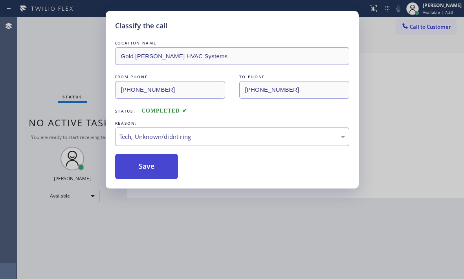
click at [153, 172] on button "Save" at bounding box center [146, 166] width 63 height 25
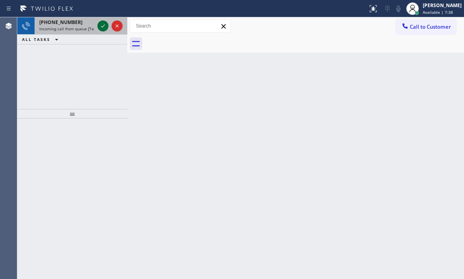
click at [104, 27] on icon at bounding box center [102, 25] width 9 height 9
click at [98, 25] on div at bounding box center [102, 25] width 11 height 9
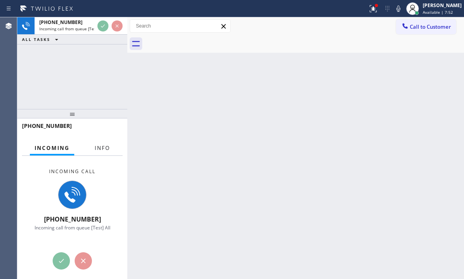
click at [104, 153] on button "Info" at bounding box center [102, 147] width 25 height 15
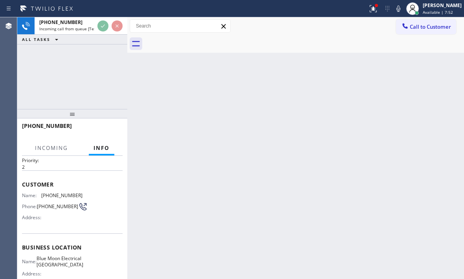
scroll to position [39, 0]
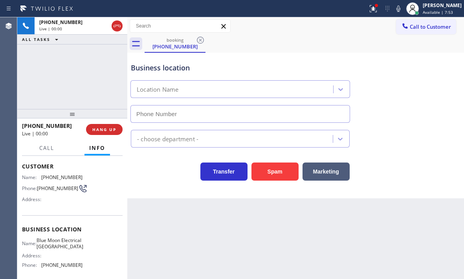
type input "[PHONE_NUMBER]"
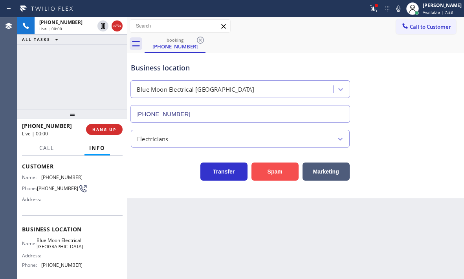
click at [283, 176] on button "Spam" at bounding box center [274, 171] width 47 height 18
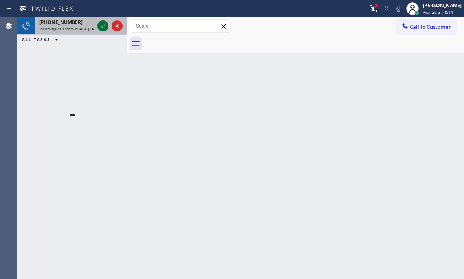
click at [100, 25] on icon at bounding box center [102, 25] width 9 height 9
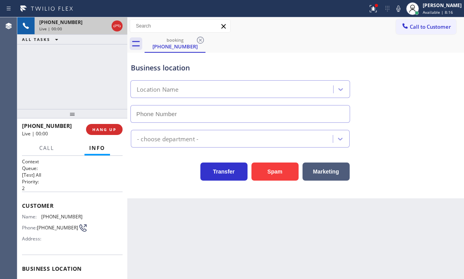
type input "[PHONE_NUMBER]"
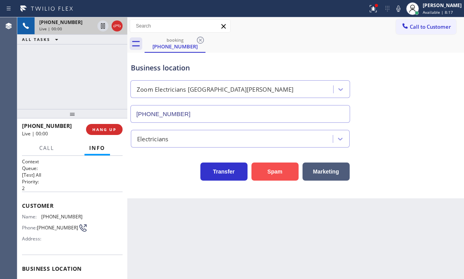
click at [267, 168] on button "Spam" at bounding box center [274, 171] width 47 height 18
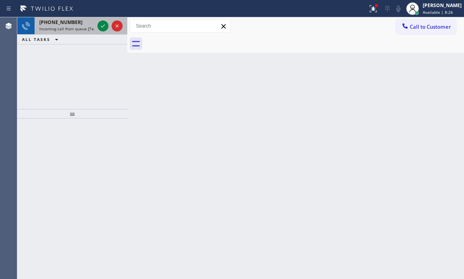
click at [97, 22] on div at bounding box center [110, 25] width 28 height 17
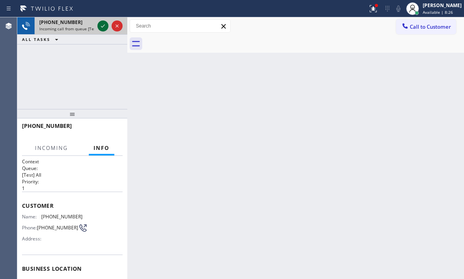
click at [101, 26] on icon at bounding box center [102, 25] width 9 height 9
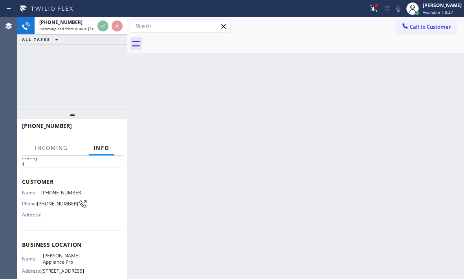
scroll to position [79, 0]
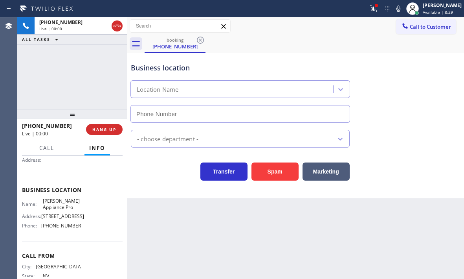
type input "[PHONE_NUMBER]"
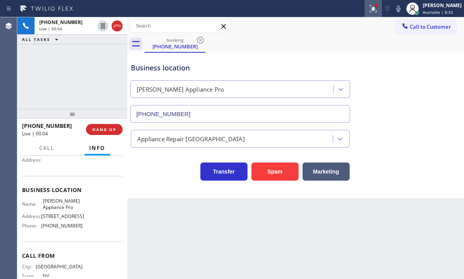
click at [371, 13] on button at bounding box center [373, 8] width 17 height 17
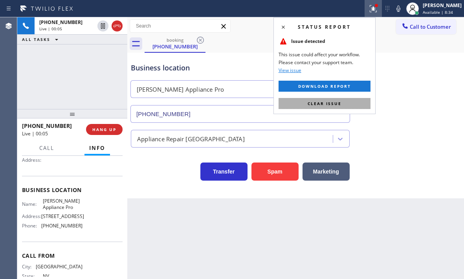
click at [346, 104] on button "Clear issue" at bounding box center [325, 103] width 92 height 11
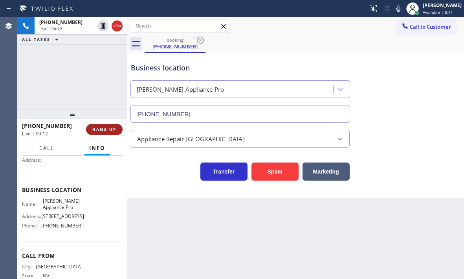
click at [114, 128] on span "HANG UP" at bounding box center [104, 128] width 24 height 5
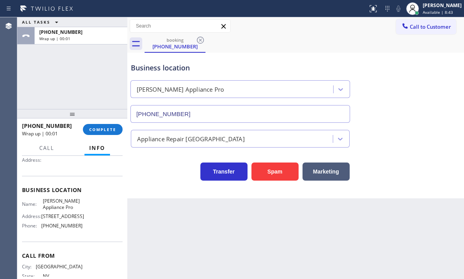
click at [107, 132] on button "COMPLETE" at bounding box center [103, 129] width 40 height 11
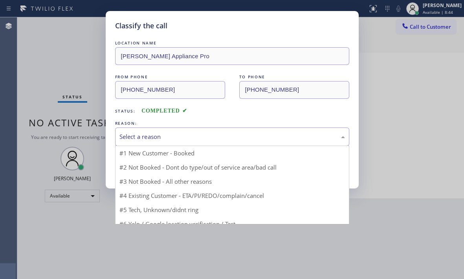
click at [191, 127] on div "Select a reason" at bounding box center [232, 136] width 234 height 18
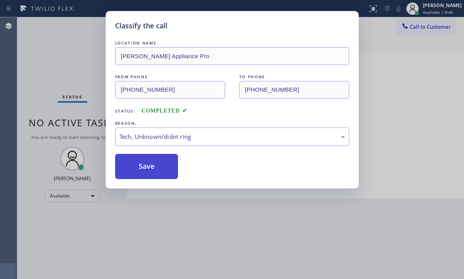
click at [155, 163] on button "Save" at bounding box center [146, 166] width 63 height 25
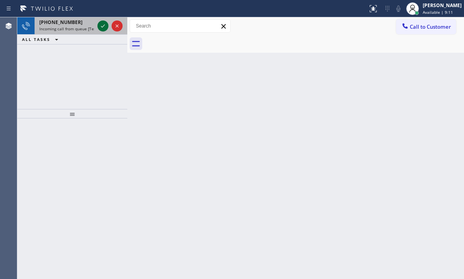
click at [104, 28] on icon at bounding box center [102, 25] width 9 height 9
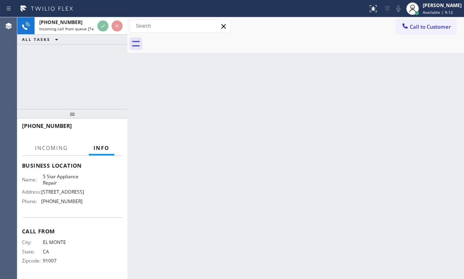
scroll to position [118, 0]
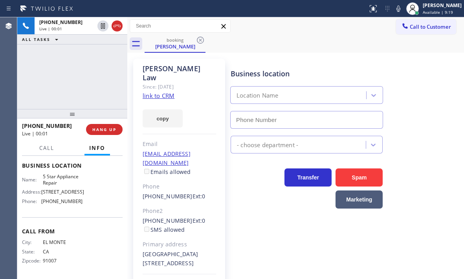
type input "[PHONE_NUMBER]"
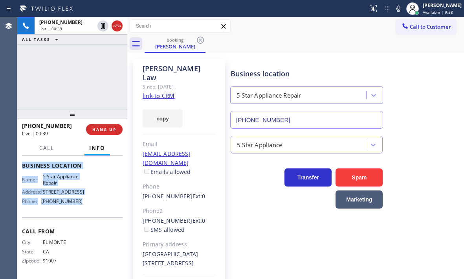
drag, startPoint x: 22, startPoint y: 204, endPoint x: 96, endPoint y: 218, distance: 75.4
click at [96, 218] on div "Context Queue: [Test] All Priority: 1 Customer Name: [PERSON_NAME] Phone: [PHON…" at bounding box center [72, 165] width 101 height 221
copy div "Customer Name: [PERSON_NAME] Phone: [PHONE_NUMBER] Address: [STREET_ADDRESS] Bu…"
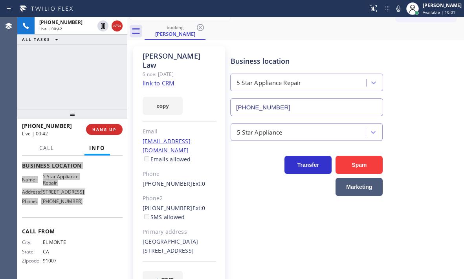
scroll to position [20, 0]
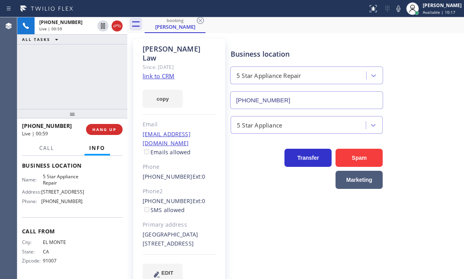
click at [264, 166] on div "Transfer Spam Marketing" at bounding box center [306, 167] width 155 height 44
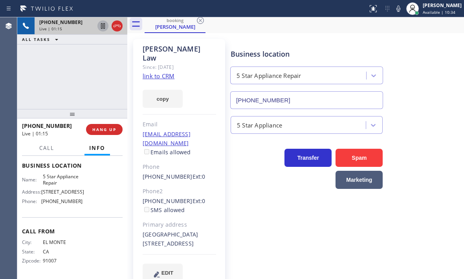
click at [103, 26] on icon at bounding box center [103, 25] width 4 height 5
click at [394, 11] on icon at bounding box center [398, 8] width 9 height 9
click at [103, 28] on icon at bounding box center [102, 25] width 9 height 9
click at [396, 8] on rect at bounding box center [398, 7] width 5 height 5
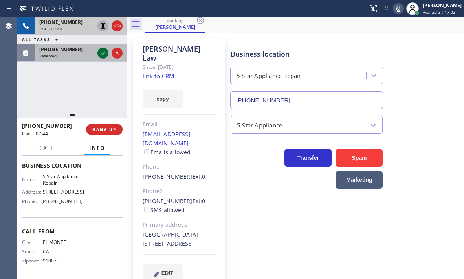
click at [106, 55] on icon at bounding box center [102, 52] width 9 height 9
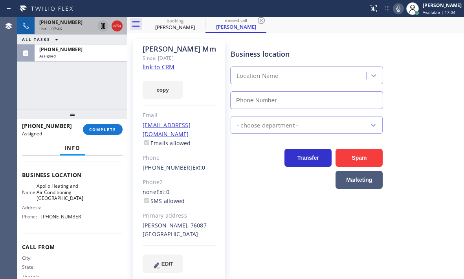
scroll to position [11, 0]
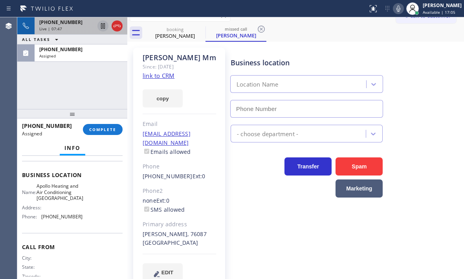
type input "[PHONE_NUMBER]"
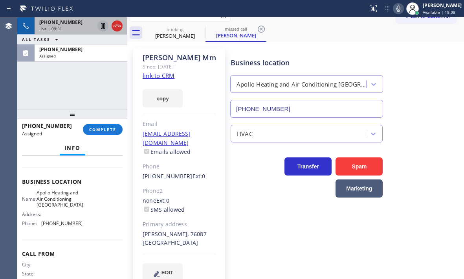
scroll to position [119, 0]
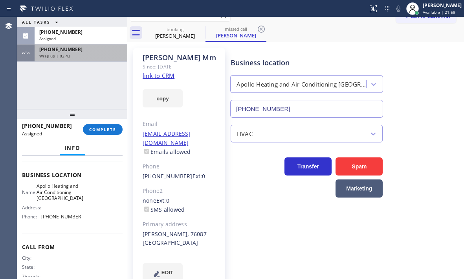
click at [97, 58] on div "Wrap up | 02:43" at bounding box center [80, 55] width 83 height 5
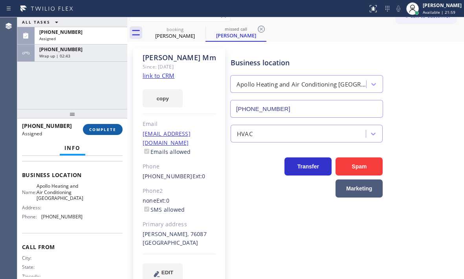
scroll to position [118, 0]
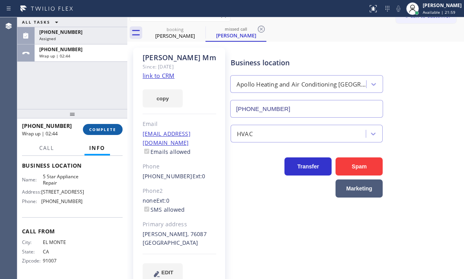
click at [115, 128] on span "COMPLETE" at bounding box center [102, 128] width 27 height 5
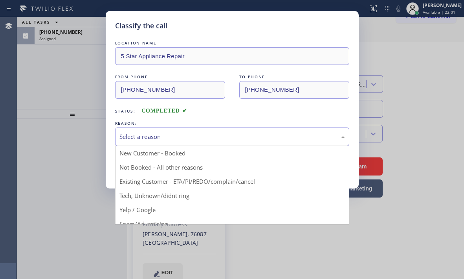
click at [199, 140] on div "Select a reason" at bounding box center [231, 136] width 225 height 9
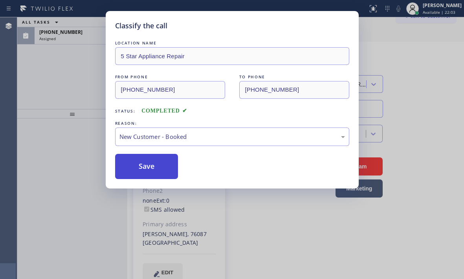
click at [143, 161] on button "Save" at bounding box center [146, 166] width 63 height 25
click at [90, 39] on div "Classify the call LOCATION NAME [PHONE_NUMBER] FROM PHONE [PHONE_NUMBER] TO PHO…" at bounding box center [240, 147] width 447 height 261
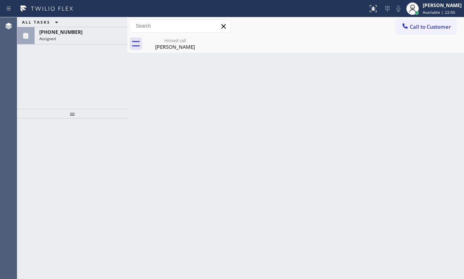
click at [90, 39] on div "Assigned" at bounding box center [80, 38] width 83 height 5
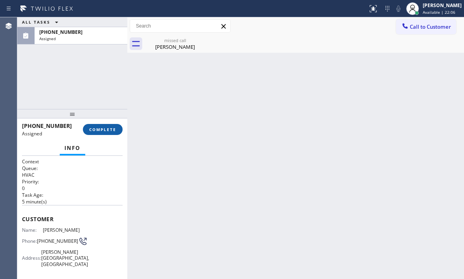
click at [109, 128] on span "COMPLETE" at bounding box center [102, 128] width 27 height 5
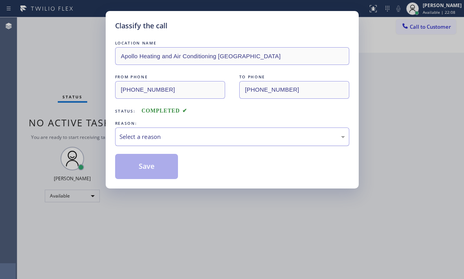
click at [179, 140] on div "Select a reason" at bounding box center [231, 136] width 225 height 9
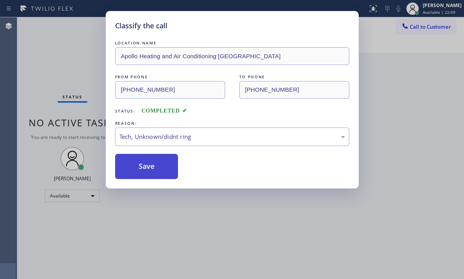
click at [150, 176] on button "Save" at bounding box center [146, 166] width 63 height 25
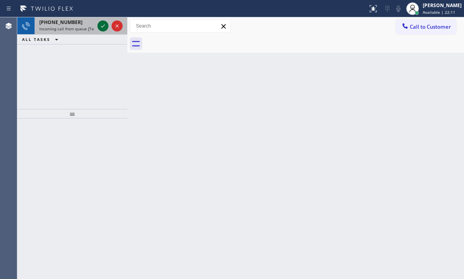
click at [102, 31] on button at bounding box center [102, 25] width 11 height 11
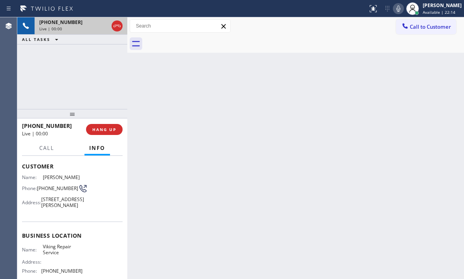
scroll to position [118, 0]
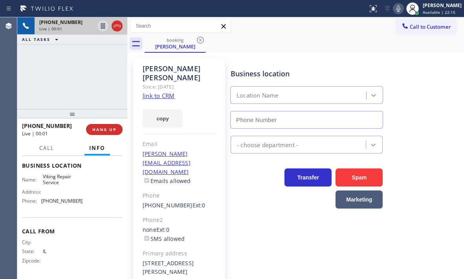
type input "[PHONE_NUMBER]"
click at [157, 92] on link "link to CRM" at bounding box center [159, 96] width 32 height 8
click at [102, 27] on icon at bounding box center [102, 25] width 9 height 9
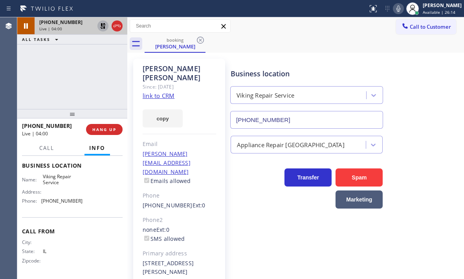
click at [99, 23] on icon at bounding box center [102, 25] width 9 height 9
click at [119, 27] on icon at bounding box center [116, 25] width 9 height 9
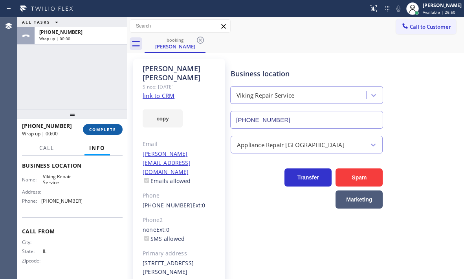
click at [104, 126] on span "COMPLETE" at bounding box center [102, 128] width 27 height 5
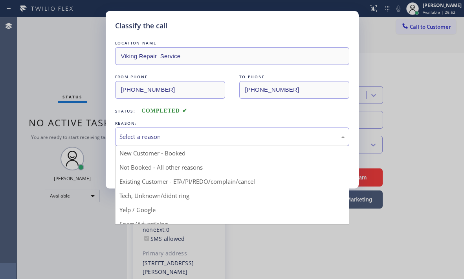
click at [183, 140] on div "Select a reason" at bounding box center [231, 136] width 225 height 9
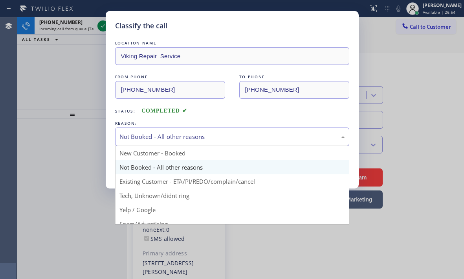
click at [173, 136] on div "Not Booked - All other reasons" at bounding box center [231, 136] width 225 height 9
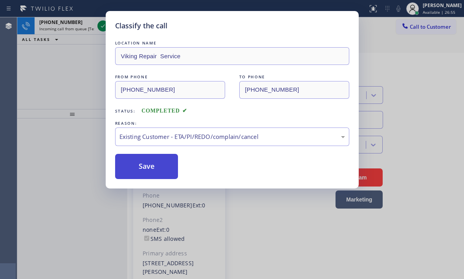
click at [146, 165] on button "Save" at bounding box center [146, 166] width 63 height 25
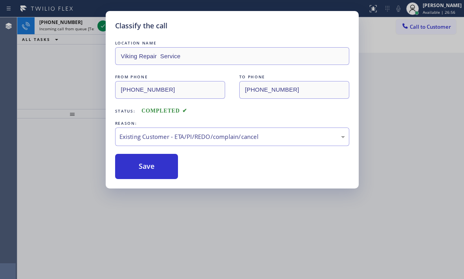
click at [106, 28] on div "Classify the call LOCATION NAME Viking Repair Service FROM PHONE [PHONE_NUMBER]…" at bounding box center [232, 99] width 253 height 177
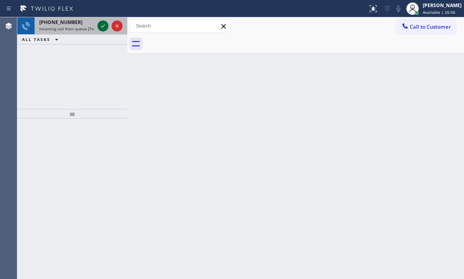
click at [101, 27] on icon at bounding box center [102, 25] width 9 height 9
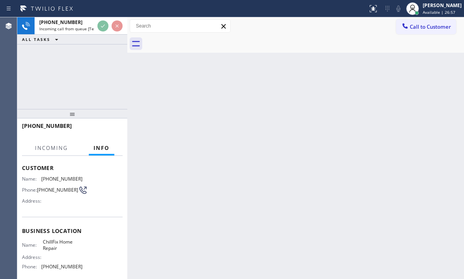
scroll to position [79, 0]
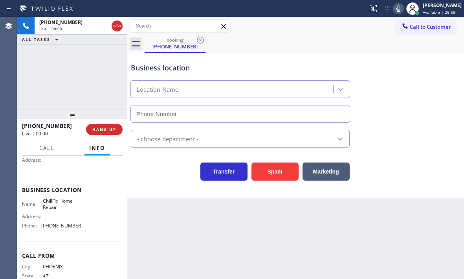
type input "[PHONE_NUMBER]"
drag, startPoint x: 106, startPoint y: 130, endPoint x: 110, endPoint y: 132, distance: 5.1
click at [104, 130] on span "HANG UP" at bounding box center [104, 128] width 24 height 5
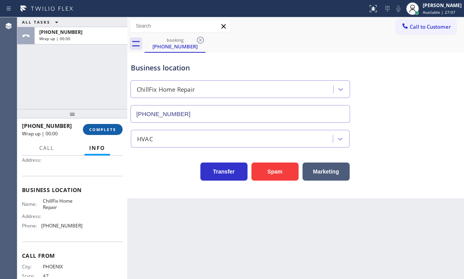
click at [99, 130] on span "COMPLETE" at bounding box center [102, 128] width 27 height 5
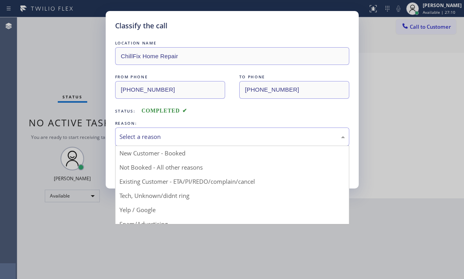
click at [147, 136] on div "Select a reason" at bounding box center [231, 136] width 225 height 9
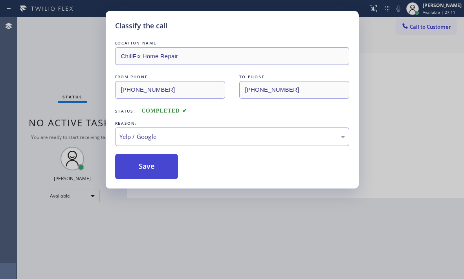
click at [161, 162] on button "Save" at bounding box center [146, 166] width 63 height 25
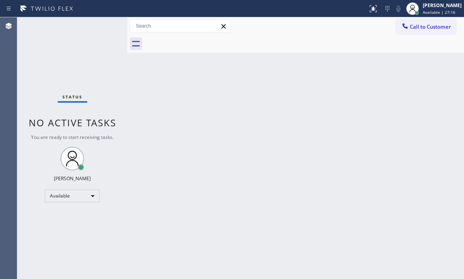
click at [95, 29] on div "Status No active tasks You are ready to start receiving tasks. [PERSON_NAME] Av…" at bounding box center [72, 147] width 110 height 261
click at [104, 27] on div "Status No active tasks You are ready to start receiving tasks. [PERSON_NAME] Av…" at bounding box center [72, 147] width 110 height 261
click at [101, 27] on div "Status No active tasks You are ready to start receiving tasks. [PERSON_NAME] Av…" at bounding box center [72, 147] width 110 height 261
click at [368, 11] on icon at bounding box center [372, 8] width 9 height 9
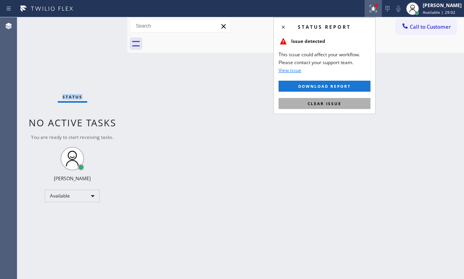
click at [342, 99] on button "Clear issue" at bounding box center [325, 103] width 92 height 11
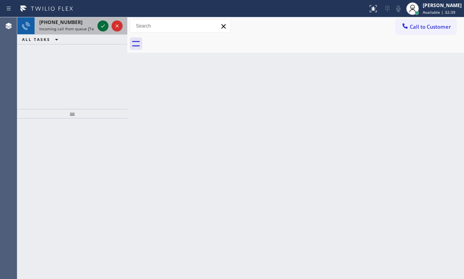
click at [105, 29] on icon at bounding box center [102, 25] width 9 height 9
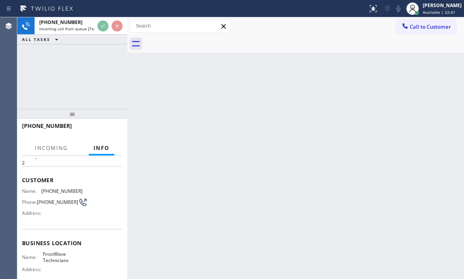
scroll to position [39, 0]
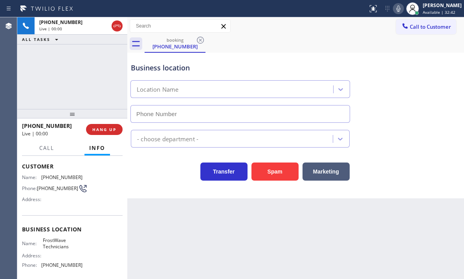
type input "[PHONE_NUMBER]"
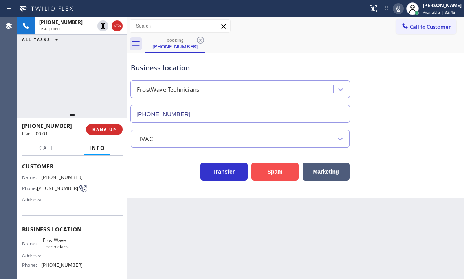
click at [278, 176] on button "Spam" at bounding box center [274, 171] width 47 height 18
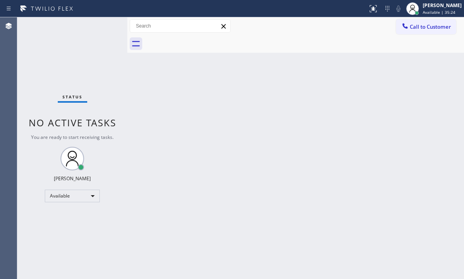
click at [104, 29] on div "Status No active tasks You are ready to start receiving tasks. [PERSON_NAME] Av…" at bounding box center [72, 147] width 110 height 261
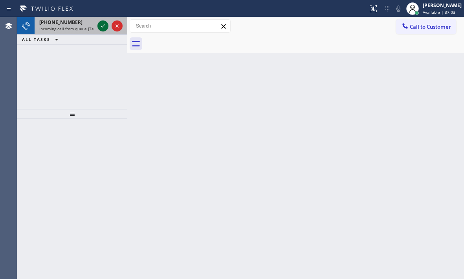
click at [102, 26] on icon at bounding box center [102, 25] width 9 height 9
click at [104, 23] on icon at bounding box center [102, 25] width 9 height 9
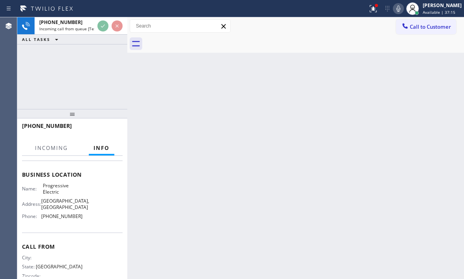
scroll to position [118, 0]
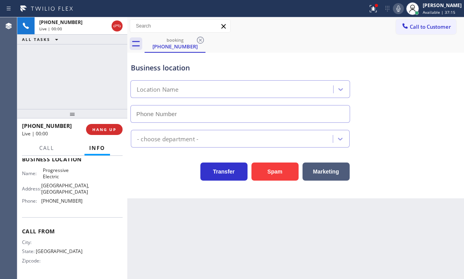
type input "[PHONE_NUMBER]"
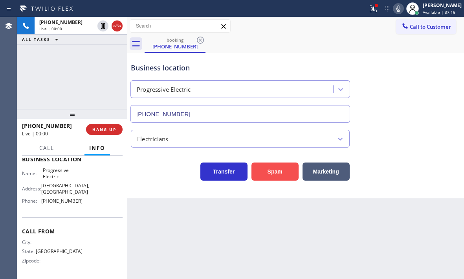
click at [281, 172] on button "Spam" at bounding box center [274, 171] width 47 height 18
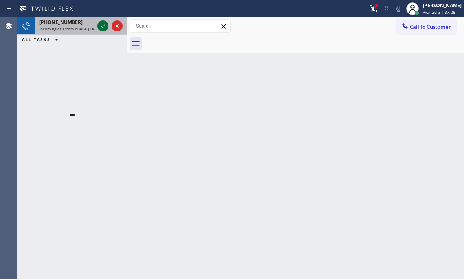
click at [103, 24] on icon at bounding box center [102, 25] width 9 height 9
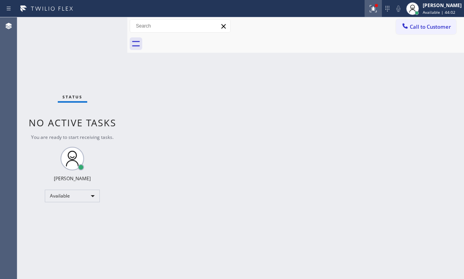
click at [368, 9] on icon at bounding box center [372, 8] width 9 height 9
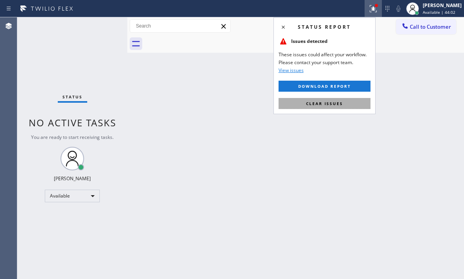
click at [338, 106] on button "Clear issues" at bounding box center [325, 103] width 92 height 11
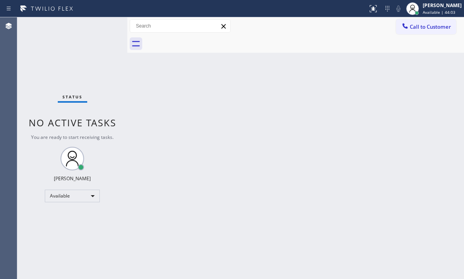
drag, startPoint x: 191, startPoint y: 84, endPoint x: 182, endPoint y: 82, distance: 9.2
click at [190, 85] on div "Back to Dashboard Change Sender ID Customers Technicians Select a contact Outbo…" at bounding box center [295, 147] width 337 height 261
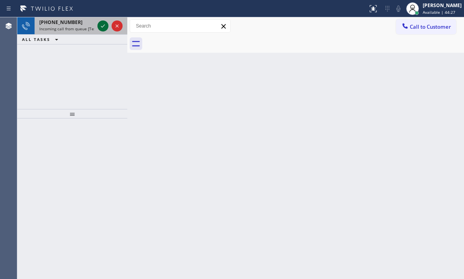
click at [104, 29] on icon at bounding box center [102, 25] width 9 height 9
click at [102, 25] on icon at bounding box center [102, 25] width 9 height 9
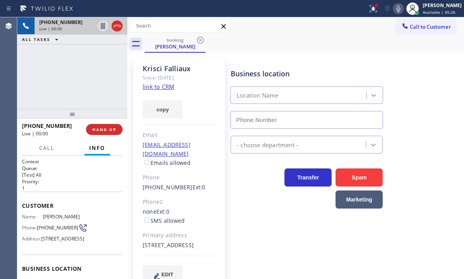
type input "[PHONE_NUMBER]"
click at [50, 148] on span "Call" at bounding box center [46, 147] width 15 height 7
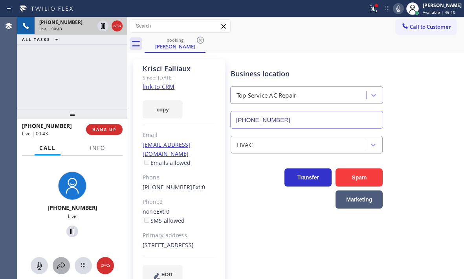
click at [60, 268] on icon at bounding box center [61, 264] width 9 height 9
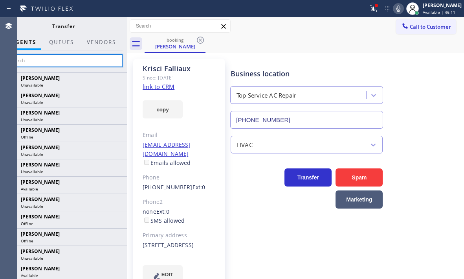
click at [76, 60] on input "text" at bounding box center [63, 60] width 118 height 13
type input "j"
click at [38, 62] on input "j" at bounding box center [63, 60] width 118 height 13
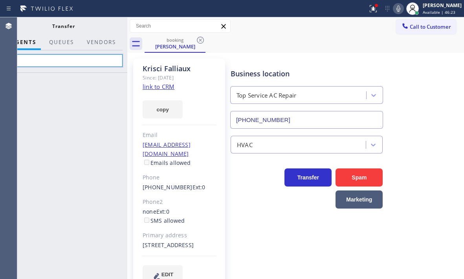
type input "j"
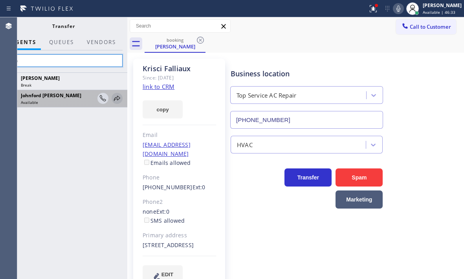
type input "don"
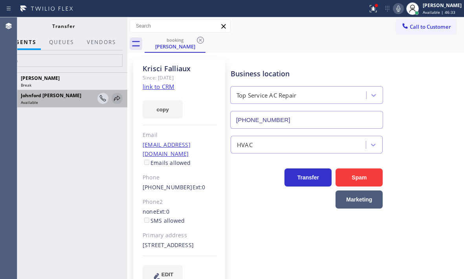
click at [116, 97] on icon at bounding box center [117, 97] width 6 height 5
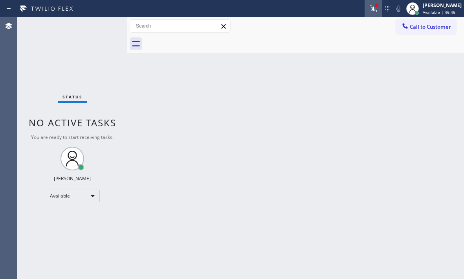
click at [370, 9] on icon at bounding box center [372, 7] width 5 height 5
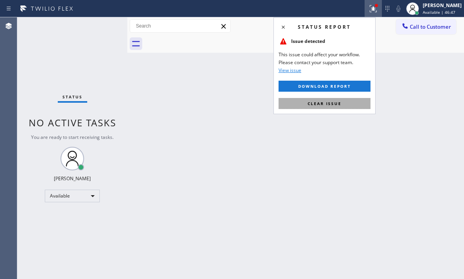
click at [323, 105] on span "Clear issue" at bounding box center [325, 103] width 34 height 5
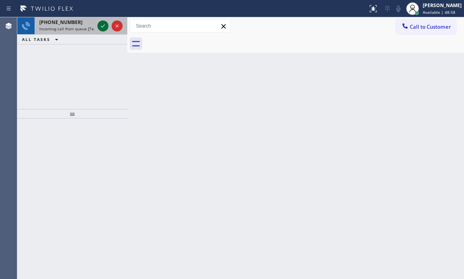
click at [104, 27] on icon at bounding box center [102, 25] width 9 height 9
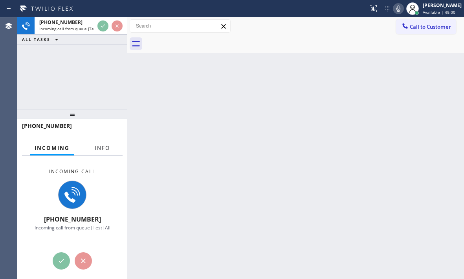
click at [99, 143] on button "Info" at bounding box center [102, 147] width 25 height 15
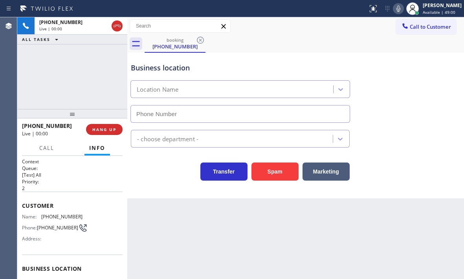
click at [101, 148] on span "Info" at bounding box center [97, 147] width 16 height 7
type input "[PHONE_NUMBER]"
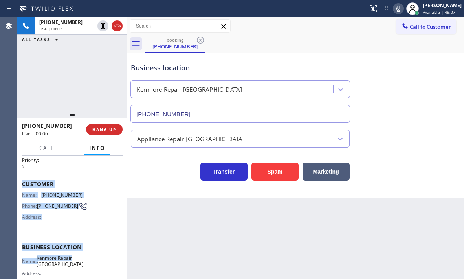
scroll to position [39, 0]
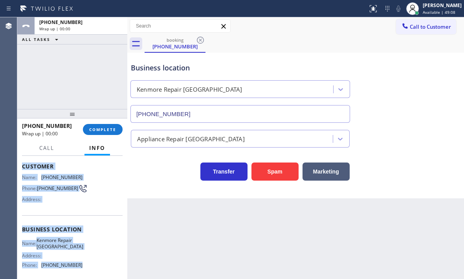
drag, startPoint x: 20, startPoint y: 202, endPoint x: 83, endPoint y: 266, distance: 89.5
click at [83, 266] on div "Context Queue: [Test] All Priority: 2 Customer Name: [PHONE_NUMBER] Phone: [PHO…" at bounding box center [72, 217] width 110 height 123
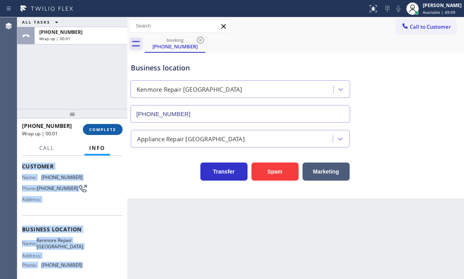
click at [96, 126] on span "COMPLETE" at bounding box center [102, 128] width 27 height 5
click at [97, 143] on button "Info" at bounding box center [97, 147] width 26 height 15
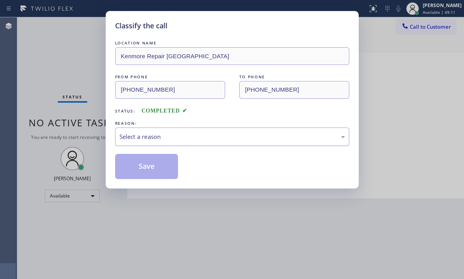
click at [164, 138] on div "Select a reason" at bounding box center [231, 136] width 225 height 9
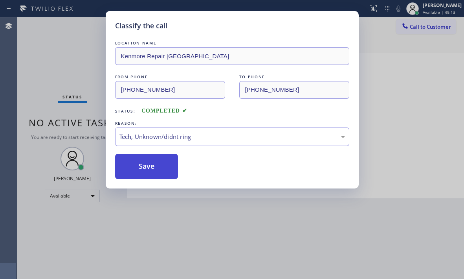
click at [143, 168] on button "Save" at bounding box center [146, 166] width 63 height 25
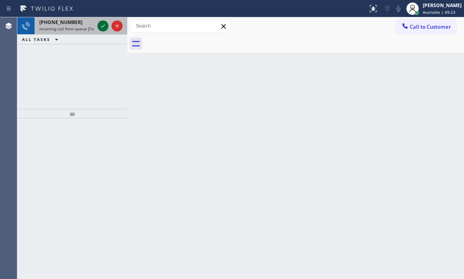
click at [101, 24] on icon at bounding box center [102, 25] width 9 height 9
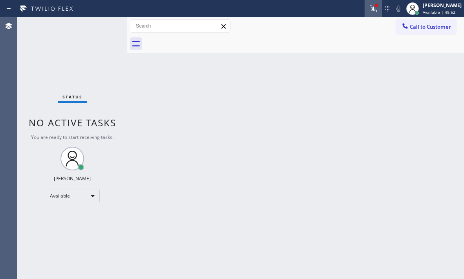
click at [370, 8] on icon at bounding box center [372, 8] width 9 height 9
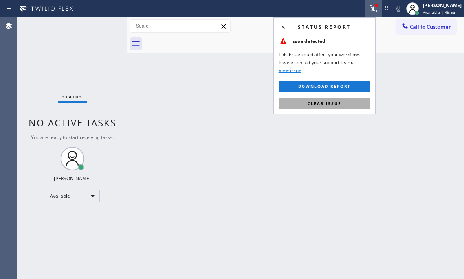
click at [326, 108] on button "Clear issue" at bounding box center [325, 103] width 92 height 11
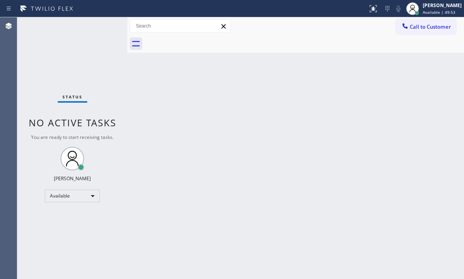
click at [402, 106] on div "Back to Dashboard Change Sender ID Customers Technicians Select a contact Outbo…" at bounding box center [295, 147] width 337 height 261
click at [104, 27] on div "Status No active tasks You are ready to start receiving tasks. [PERSON_NAME] Av…" at bounding box center [72, 147] width 110 height 261
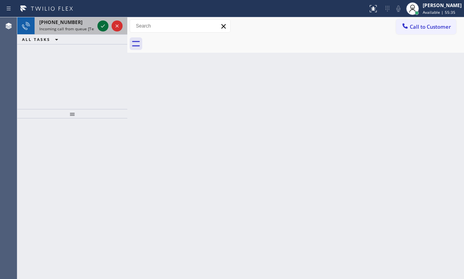
click at [101, 25] on icon at bounding box center [102, 25] width 9 height 9
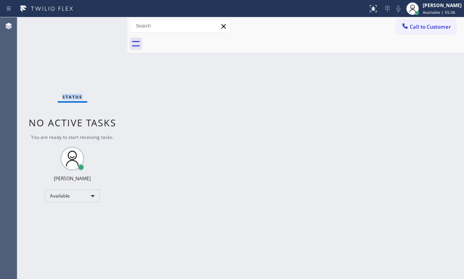
click at [101, 25] on div "Status No active tasks You are ready to start receiving tasks. [PERSON_NAME] Av…" at bounding box center [72, 147] width 110 height 261
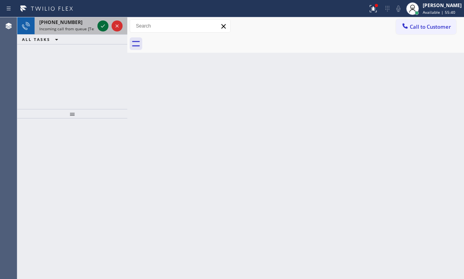
click at [101, 26] on icon at bounding box center [102, 25] width 9 height 9
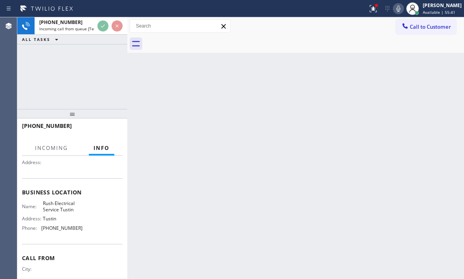
scroll to position [79, 0]
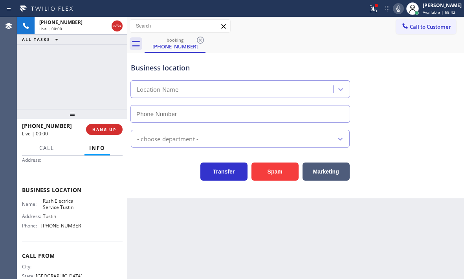
type input "[PHONE_NUMBER]"
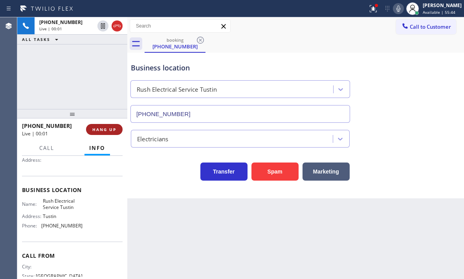
click at [101, 130] on span "HANG UP" at bounding box center [104, 128] width 24 height 5
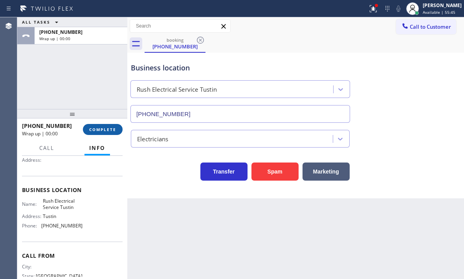
click at [108, 127] on span "COMPLETE" at bounding box center [102, 128] width 27 height 5
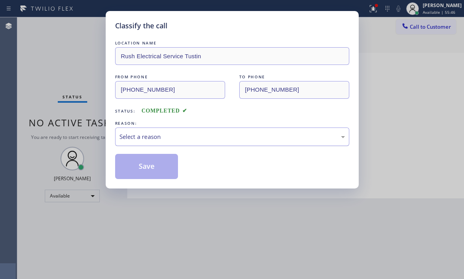
click at [218, 136] on div "Select a reason" at bounding box center [231, 136] width 225 height 9
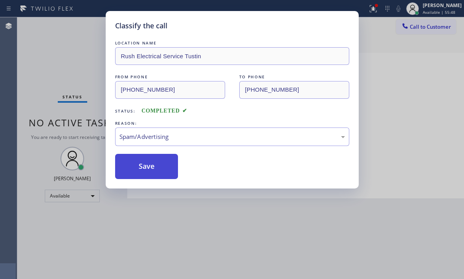
click at [148, 160] on button "Save" at bounding box center [146, 166] width 63 height 25
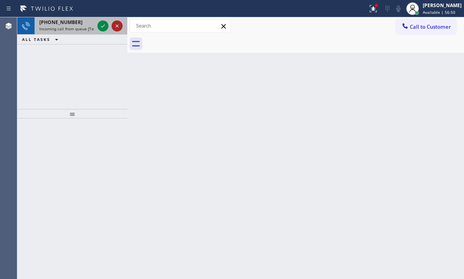
click at [114, 25] on icon at bounding box center [116, 25] width 9 height 9
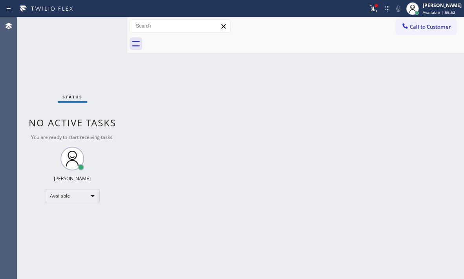
click at [99, 26] on div "Status No active tasks You are ready to start receiving tasks. [PERSON_NAME] Av…" at bounding box center [72, 147] width 110 height 261
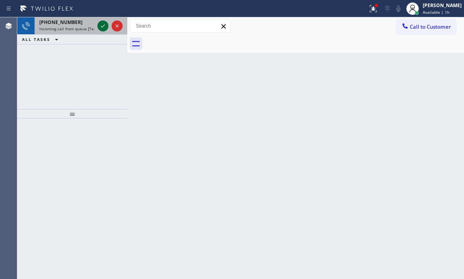
click at [102, 26] on icon at bounding box center [102, 25] width 9 height 9
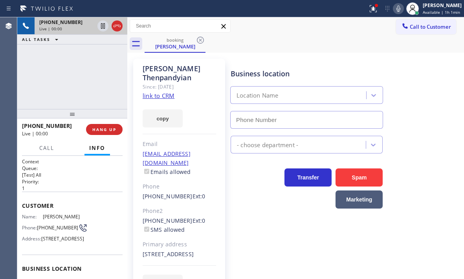
type input "[PHONE_NUMBER]"
click at [104, 28] on icon at bounding box center [103, 25] width 4 height 5
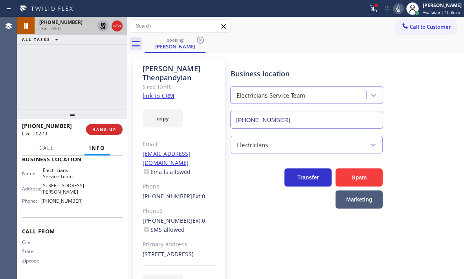
scroll to position [130, 0]
click at [99, 24] on icon at bounding box center [102, 25] width 9 height 9
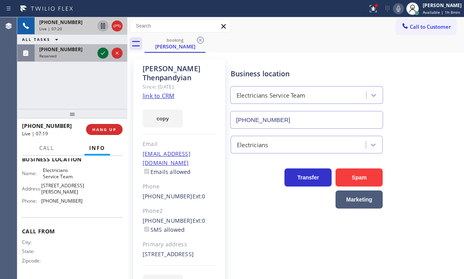
click at [104, 55] on icon at bounding box center [102, 52] width 9 height 9
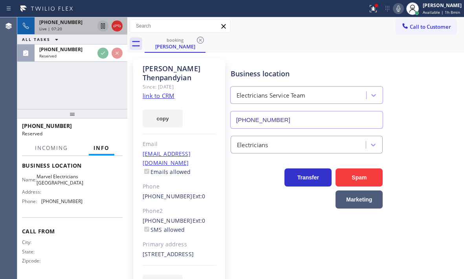
scroll to position [119, 0]
click at [74, 26] on div "Live | 07:21" at bounding box center [66, 28] width 55 height 5
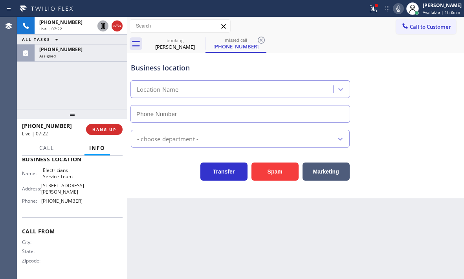
scroll to position [130, 0]
type input "[PHONE_NUMBER]"
click at [117, 27] on icon at bounding box center [116, 25] width 9 height 9
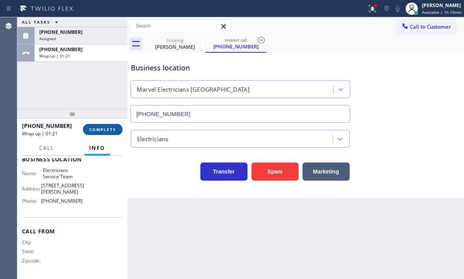
click at [99, 129] on span "COMPLETE" at bounding box center [102, 128] width 27 height 5
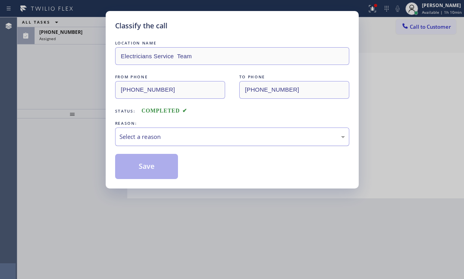
click at [165, 132] on div "Select a reason" at bounding box center [231, 136] width 225 height 9
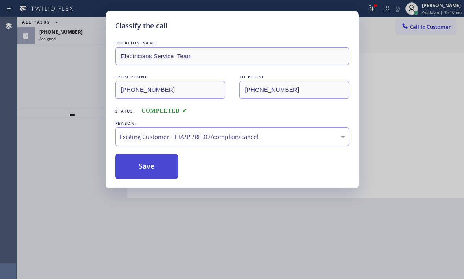
click at [156, 158] on button "Save" at bounding box center [146, 166] width 63 height 25
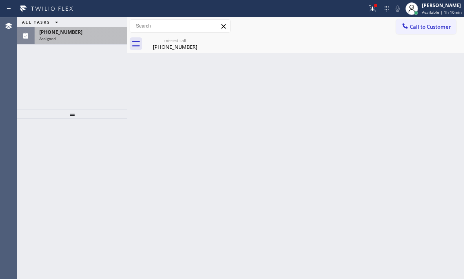
click at [92, 37] on div "Assigned" at bounding box center [80, 38] width 83 height 5
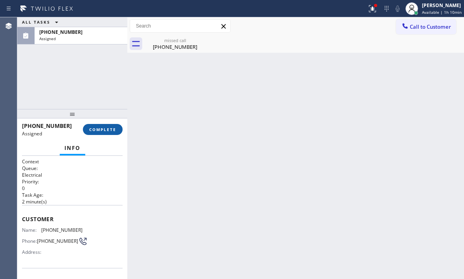
click at [92, 133] on button "COMPLETE" at bounding box center [103, 129] width 40 height 11
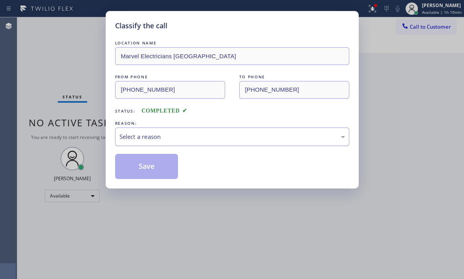
click at [208, 143] on div "Select a reason" at bounding box center [232, 136] width 234 height 18
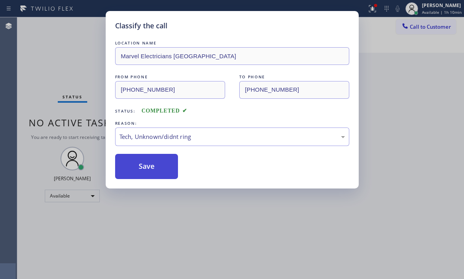
click at [157, 160] on button "Save" at bounding box center [146, 166] width 63 height 25
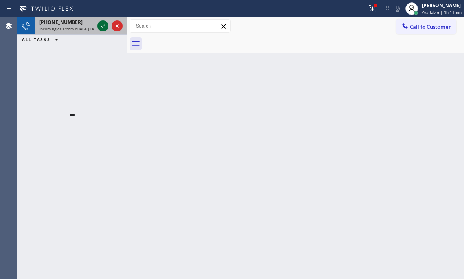
click at [104, 27] on icon at bounding box center [102, 25] width 9 height 9
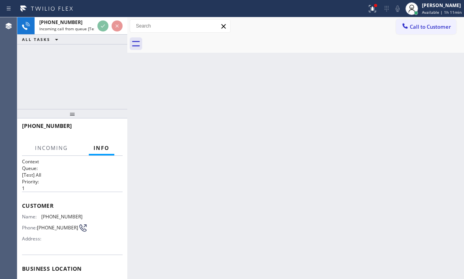
scroll to position [79, 0]
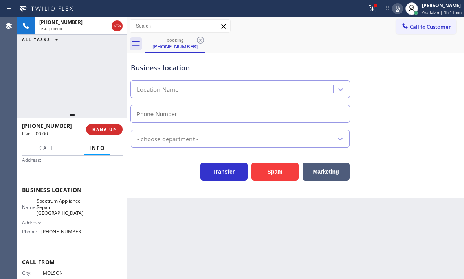
type input "[PHONE_NUMBER]"
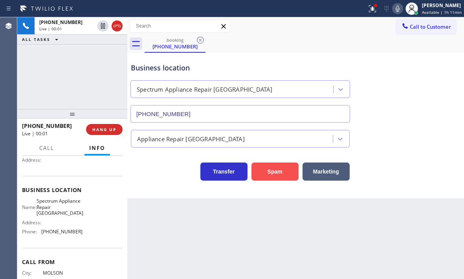
click at [292, 172] on button "Spam" at bounding box center [274, 171] width 47 height 18
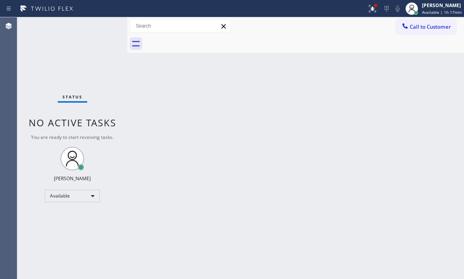
click at [101, 25] on div "Status No active tasks You are ready to start receiving tasks. [PERSON_NAME] Av…" at bounding box center [72, 147] width 110 height 261
click at [102, 22] on div "Status No active tasks You are ready to start receiving tasks. [PERSON_NAME] Av…" at bounding box center [72, 147] width 110 height 261
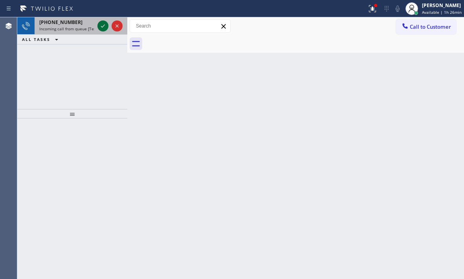
click at [104, 27] on icon at bounding box center [102, 25] width 9 height 9
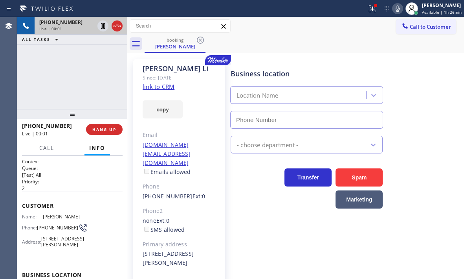
type input "[PHONE_NUMBER]"
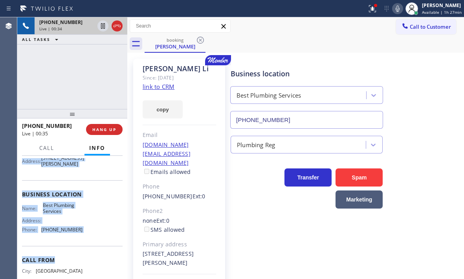
scroll to position [82, 0]
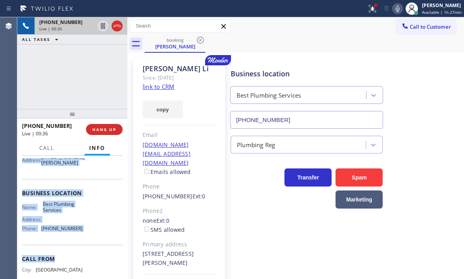
drag, startPoint x: 22, startPoint y: 204, endPoint x: 79, endPoint y: 259, distance: 79.5
click at [79, 259] on div "Context Queue: [Test] All Priority: 2 Customer Name: [PERSON_NAME] Phone: [PHON…" at bounding box center [72, 217] width 110 height 123
copy div "Customer Name: [PERSON_NAME] Phone: [PHONE_NUMBER] Address: [STREET_ADDRESS][PE…"
click at [104, 27] on icon at bounding box center [103, 25] width 4 height 5
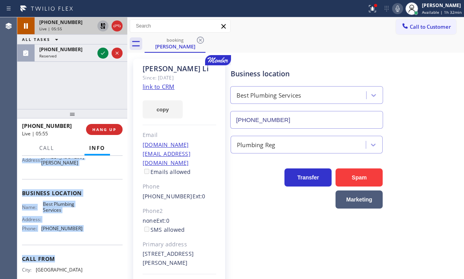
click at [393, 11] on icon at bounding box center [397, 8] width 9 height 9
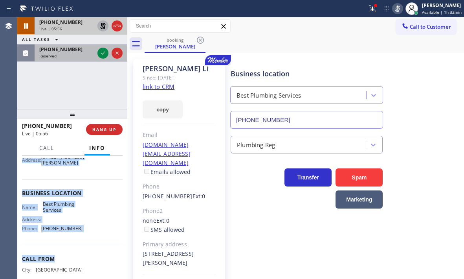
click at [108, 58] on div at bounding box center [110, 52] width 28 height 17
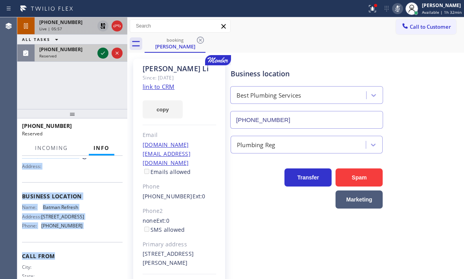
click at [103, 55] on icon at bounding box center [102, 52] width 9 height 9
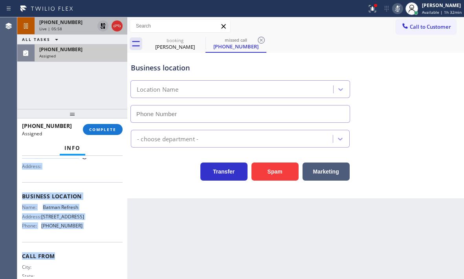
type input "[PHONE_NUMBER]"
click at [100, 26] on icon at bounding box center [102, 25] width 9 height 9
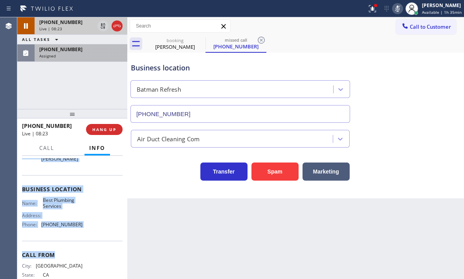
scroll to position [82, 0]
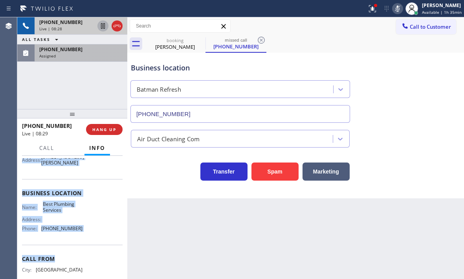
click at [393, 10] on icon at bounding box center [397, 8] width 9 height 9
click at [101, 27] on icon at bounding box center [103, 25] width 4 height 5
click at [100, 25] on icon at bounding box center [102, 25] width 9 height 9
click at [116, 28] on icon at bounding box center [116, 25] width 9 height 9
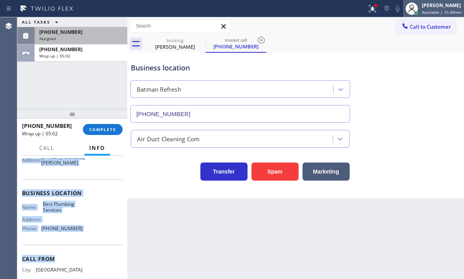
click at [422, 11] on span "Available | 1h 49min" at bounding box center [442, 11] width 40 height 5
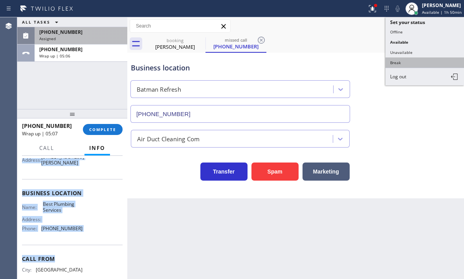
click at [397, 62] on button "Break" at bounding box center [424, 62] width 79 height 10
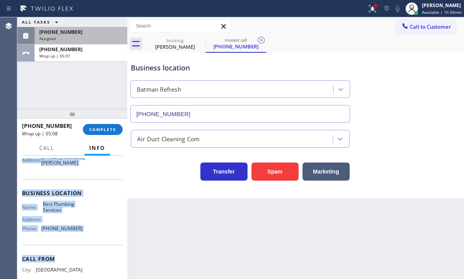
drag, startPoint x: 79, startPoint y: 52, endPoint x: 79, endPoint y: 68, distance: 16.1
click at [79, 53] on div "[PHONE_NUMBER] Wrap up | 05:07" at bounding box center [80, 52] width 90 height 17
click at [104, 132] on button "COMPLETE" at bounding box center [103, 129] width 40 height 11
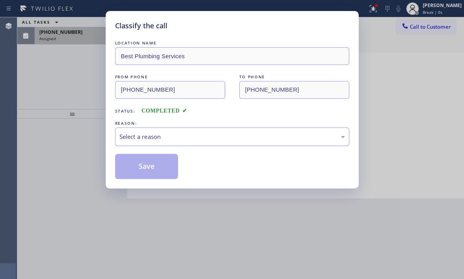
drag, startPoint x: 182, startPoint y: 136, endPoint x: 179, endPoint y: 144, distance: 8.5
click at [182, 137] on div "Select a reason" at bounding box center [231, 136] width 225 height 9
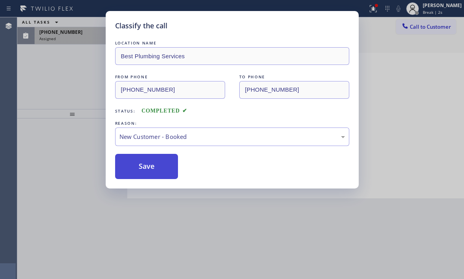
click at [146, 157] on button "Save" at bounding box center [146, 166] width 63 height 25
click at [73, 38] on div "Classify the call LOCATION NAME Best Plumbing Services FROM PHONE [PHONE_NUMBER…" at bounding box center [232, 139] width 464 height 279
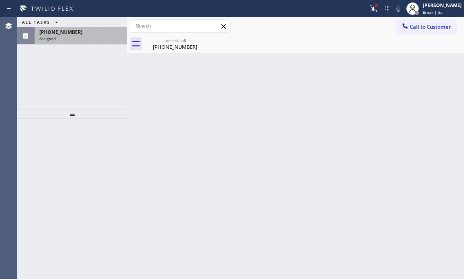
click at [93, 36] on div "Assigned" at bounding box center [80, 38] width 83 height 5
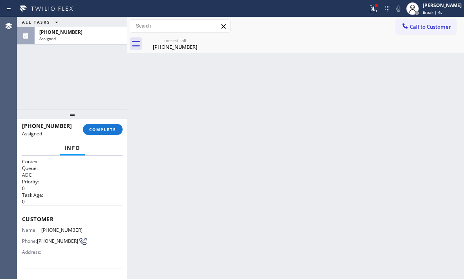
click at [97, 121] on div "[PHONE_NUMBER] Assigned COMPLETE" at bounding box center [72, 129] width 101 height 20
click at [97, 126] on span "COMPLETE" at bounding box center [102, 128] width 27 height 5
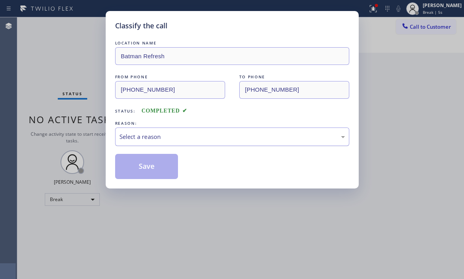
click at [189, 133] on div "Select a reason" at bounding box center [231, 136] width 225 height 9
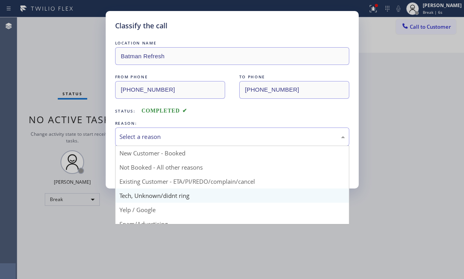
drag, startPoint x: 153, startPoint y: 193, endPoint x: 156, endPoint y: 166, distance: 27.3
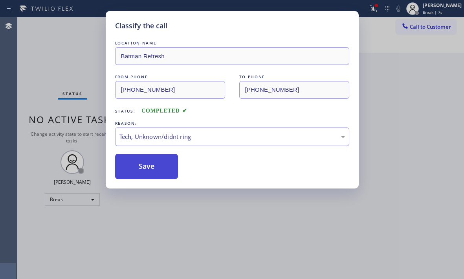
click at [152, 155] on button "Save" at bounding box center [146, 166] width 63 height 25
click at [151, 166] on button "Save" at bounding box center [146, 166] width 63 height 25
